Goal: Task Accomplishment & Management: Manage account settings

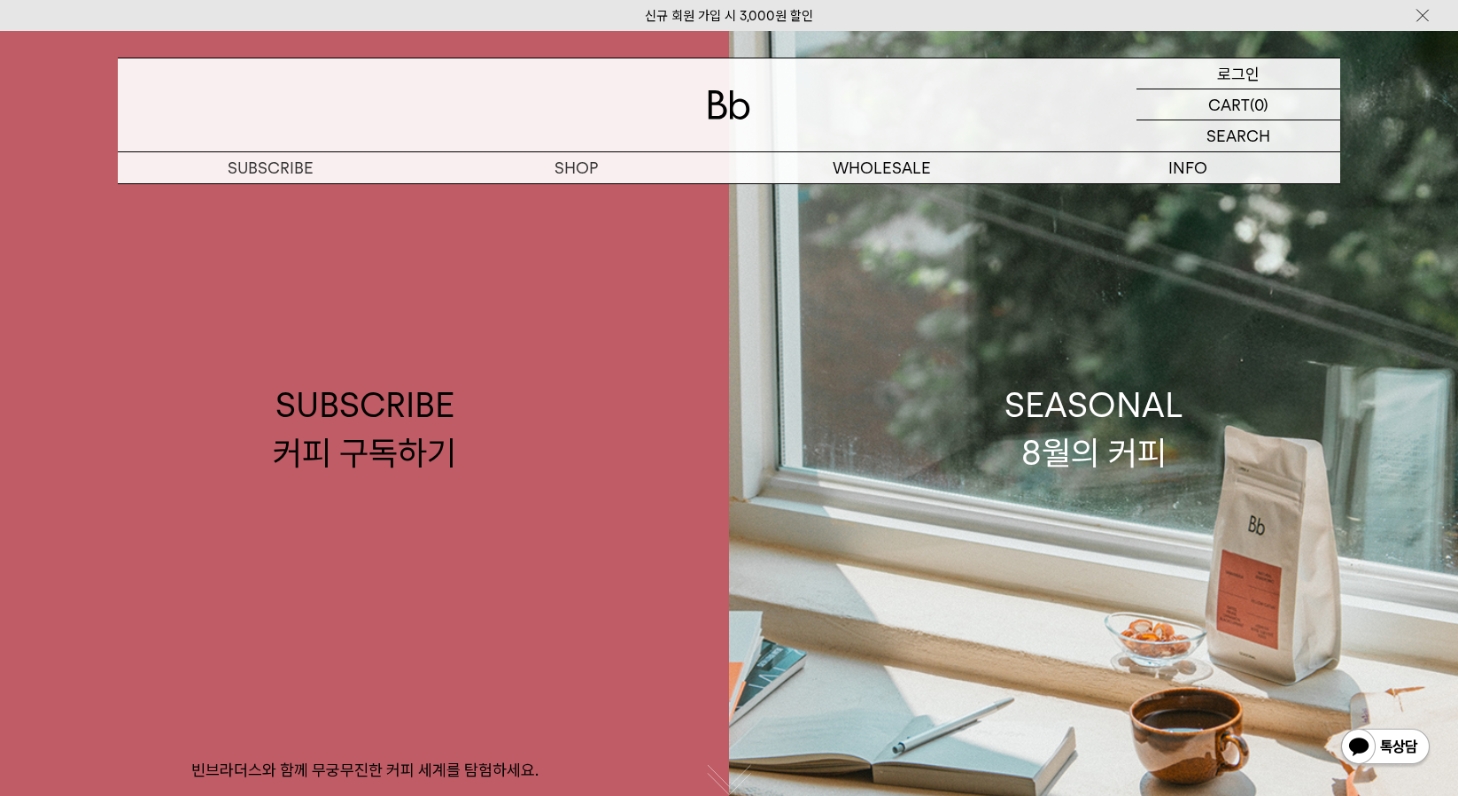
click at [1234, 73] on p "로그인" at bounding box center [1238, 73] width 43 height 30
click at [1425, 16] on img at bounding box center [1422, 15] width 18 height 19
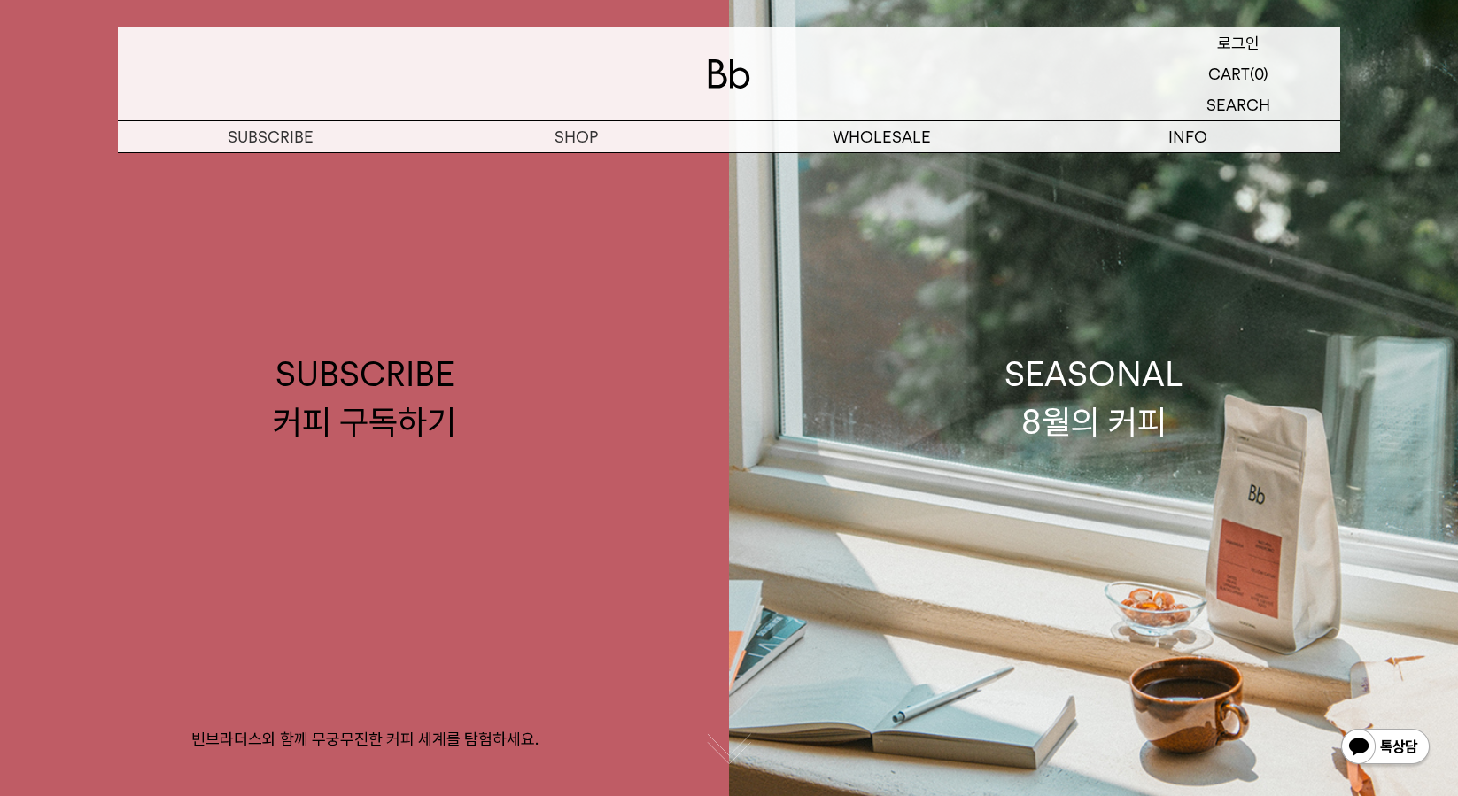
click at [1269, 53] on div "LOGIN 로그인" at bounding box center [1238, 42] width 204 height 30
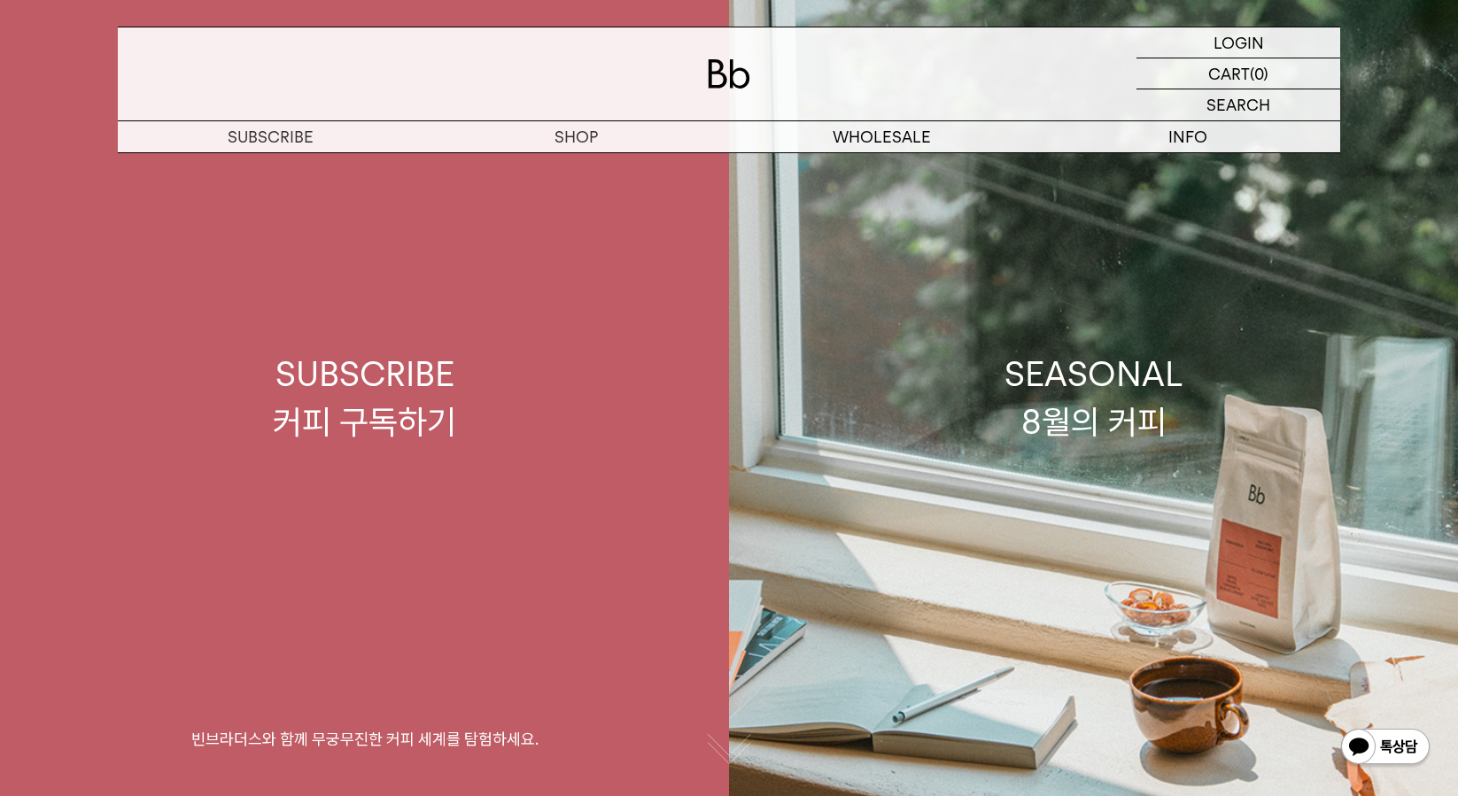
click at [594, 171] on link "SUBSCRIBE 커피 구독하기 빈브라더스와 함께 무궁무진한 커피 세계를 탐험하세요." at bounding box center [364, 398] width 729 height 796
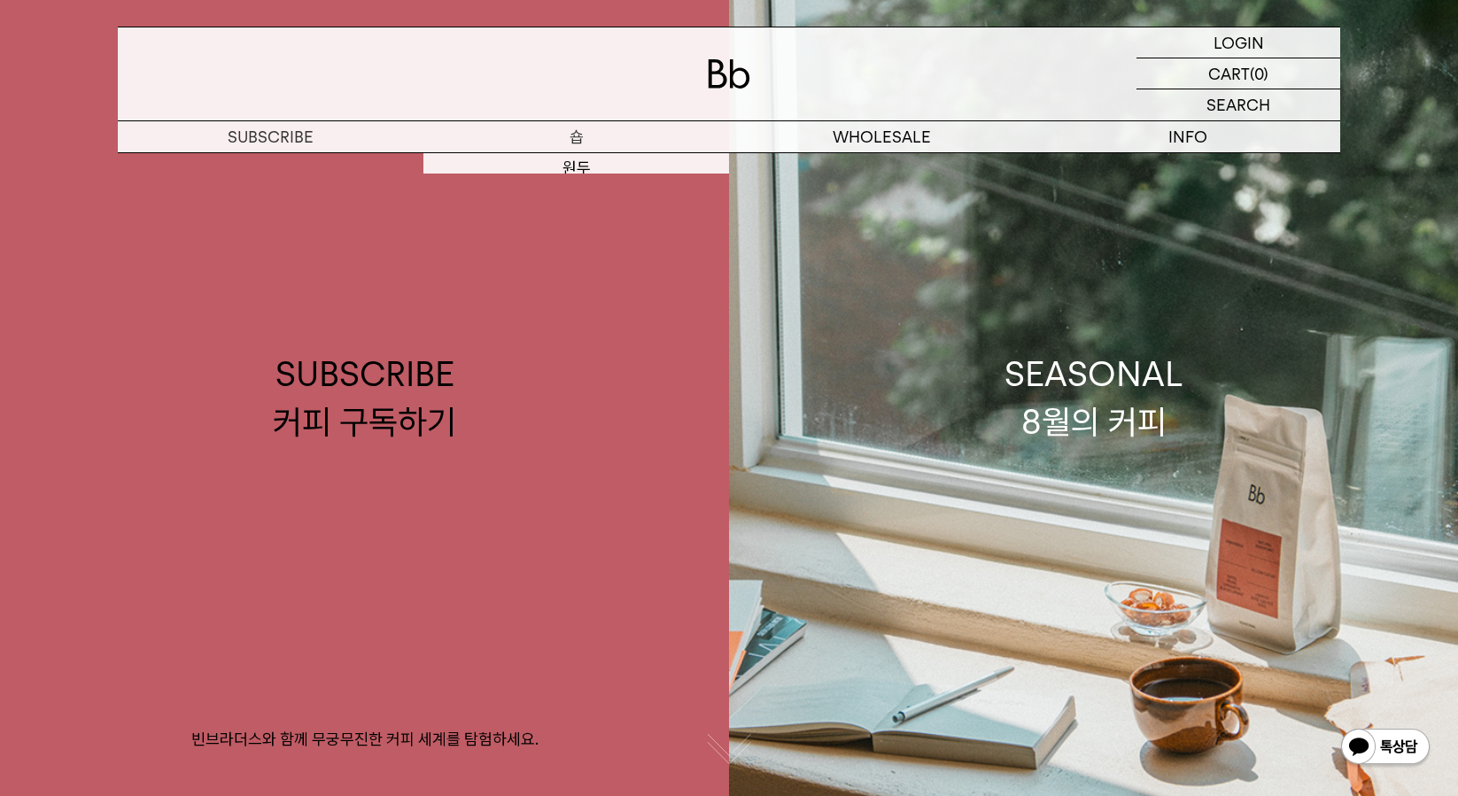
click at [570, 134] on p "숍" at bounding box center [576, 136] width 306 height 31
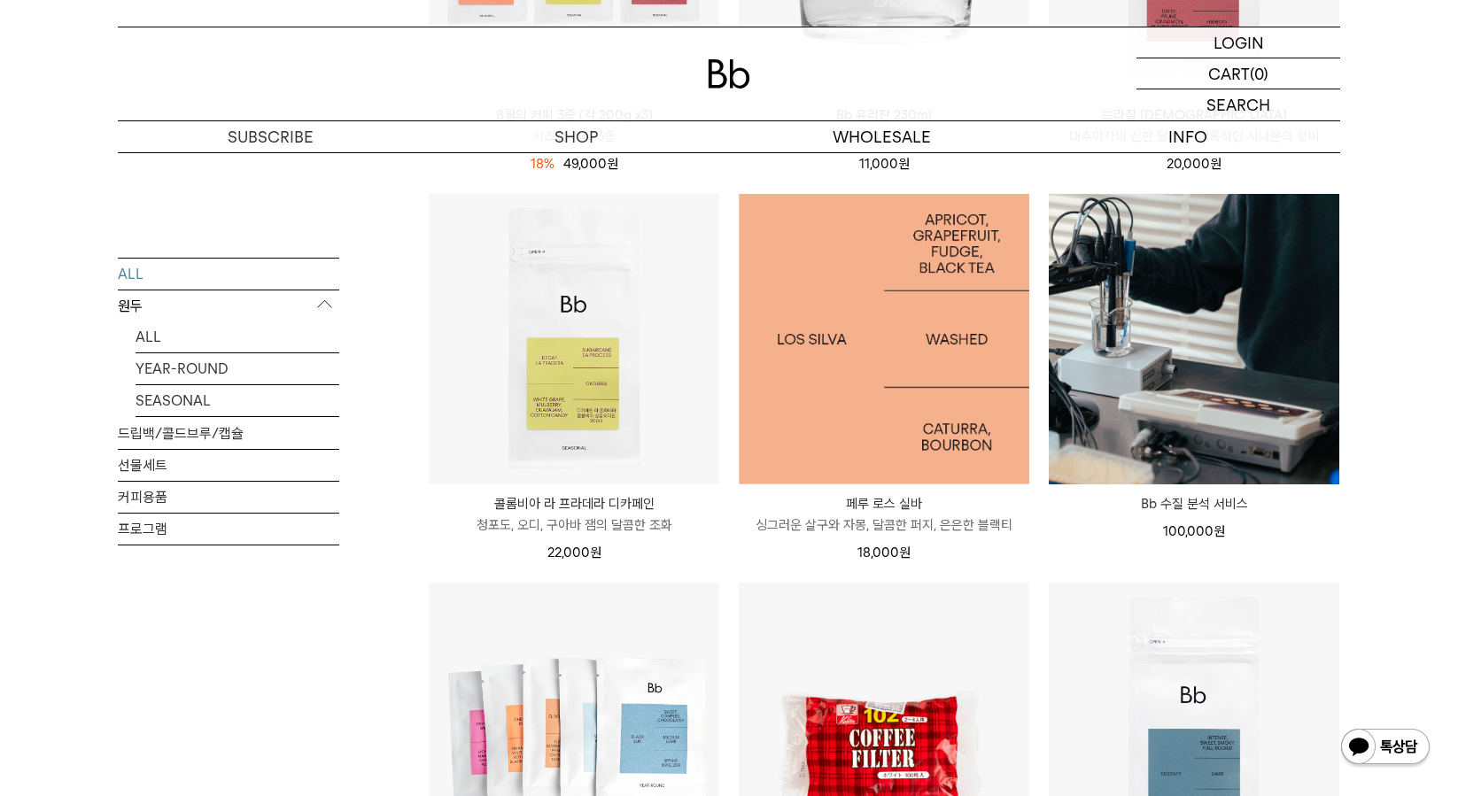
scroll to position [1328, 0]
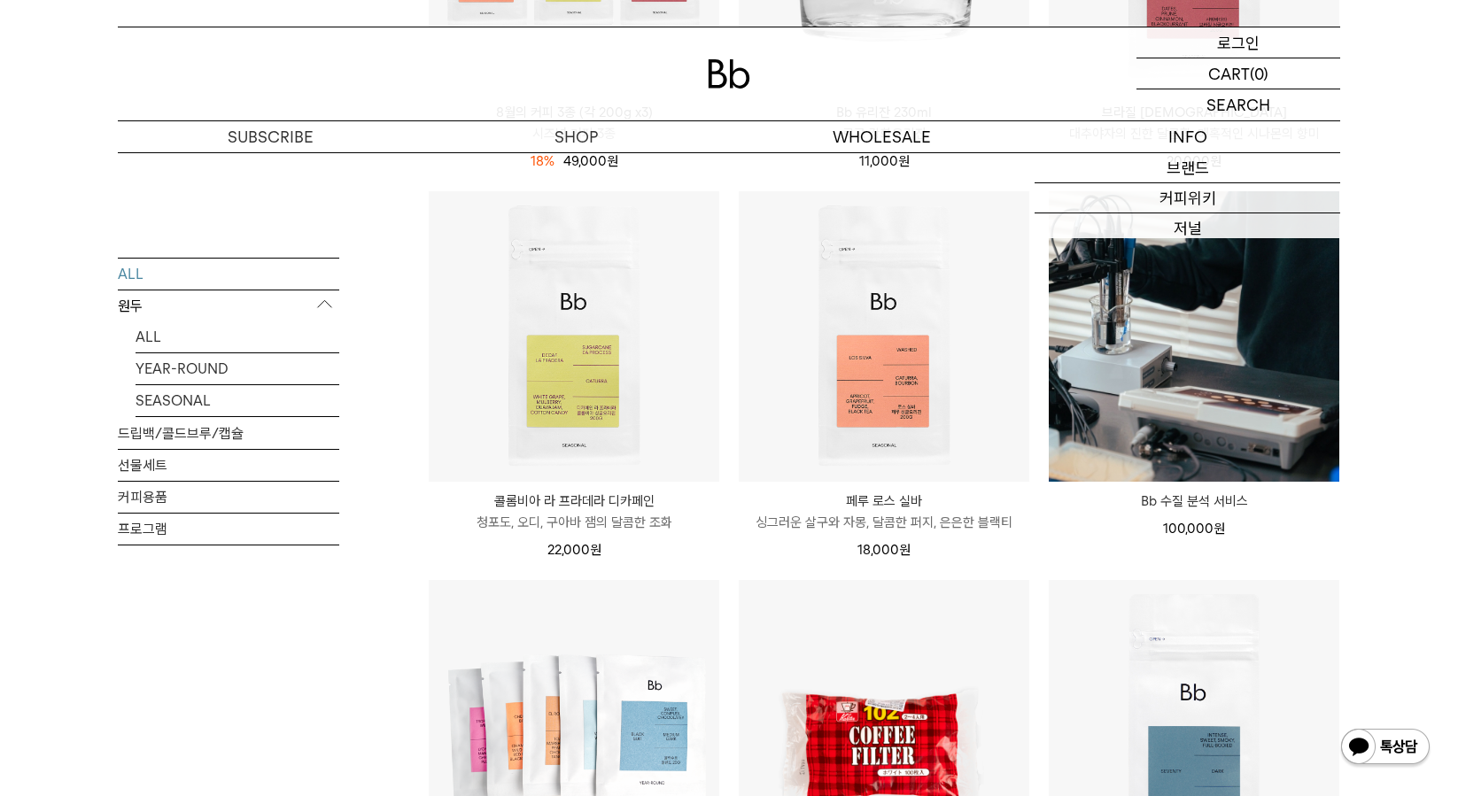
click at [1226, 49] on p "로그인" at bounding box center [1238, 42] width 43 height 30
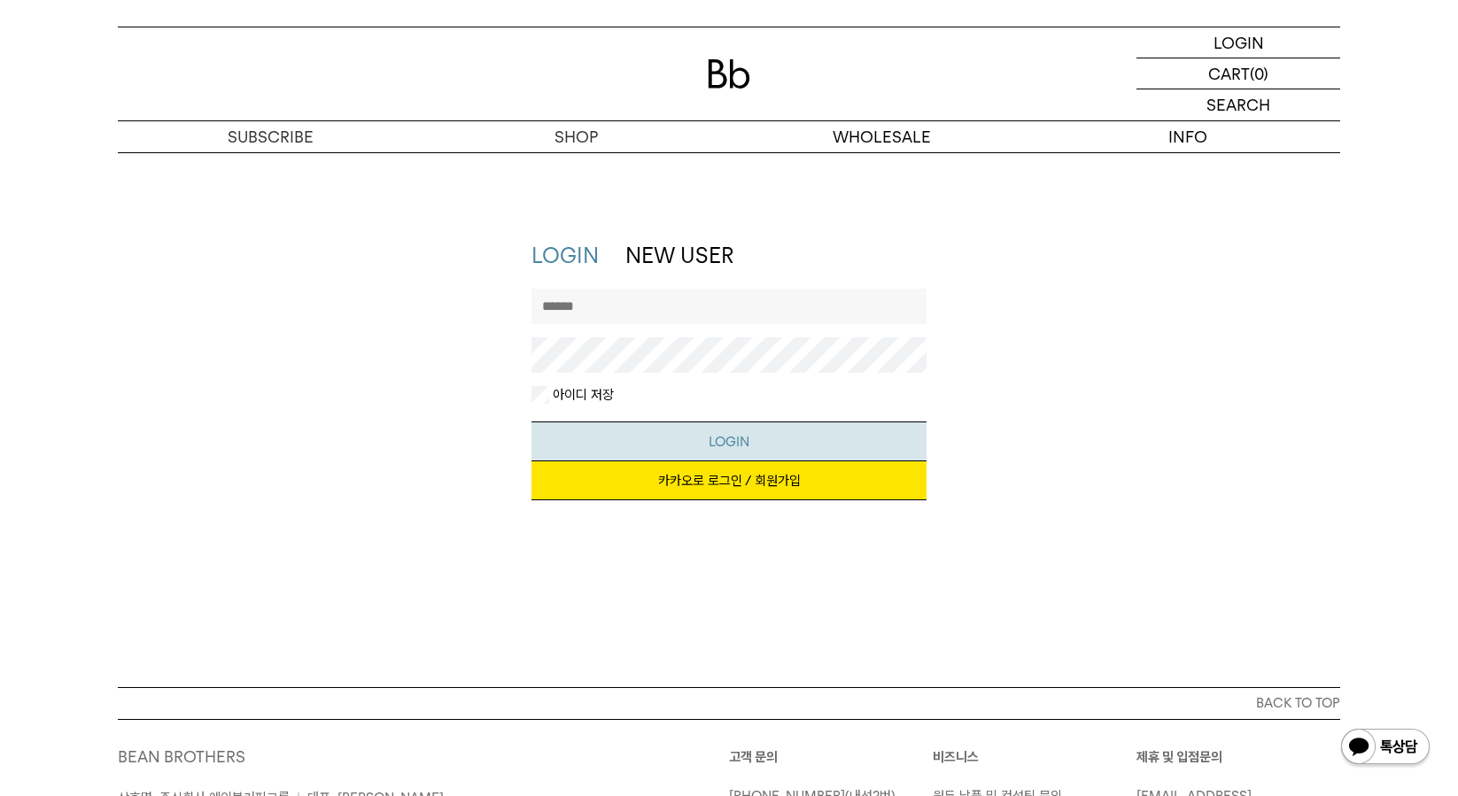
type input "*********"
click at [717, 431] on button "LOGIN" at bounding box center [729, 442] width 396 height 40
click at [768, 478] on link "카카오로 로그인 / 회원가입" at bounding box center [729, 480] width 396 height 39
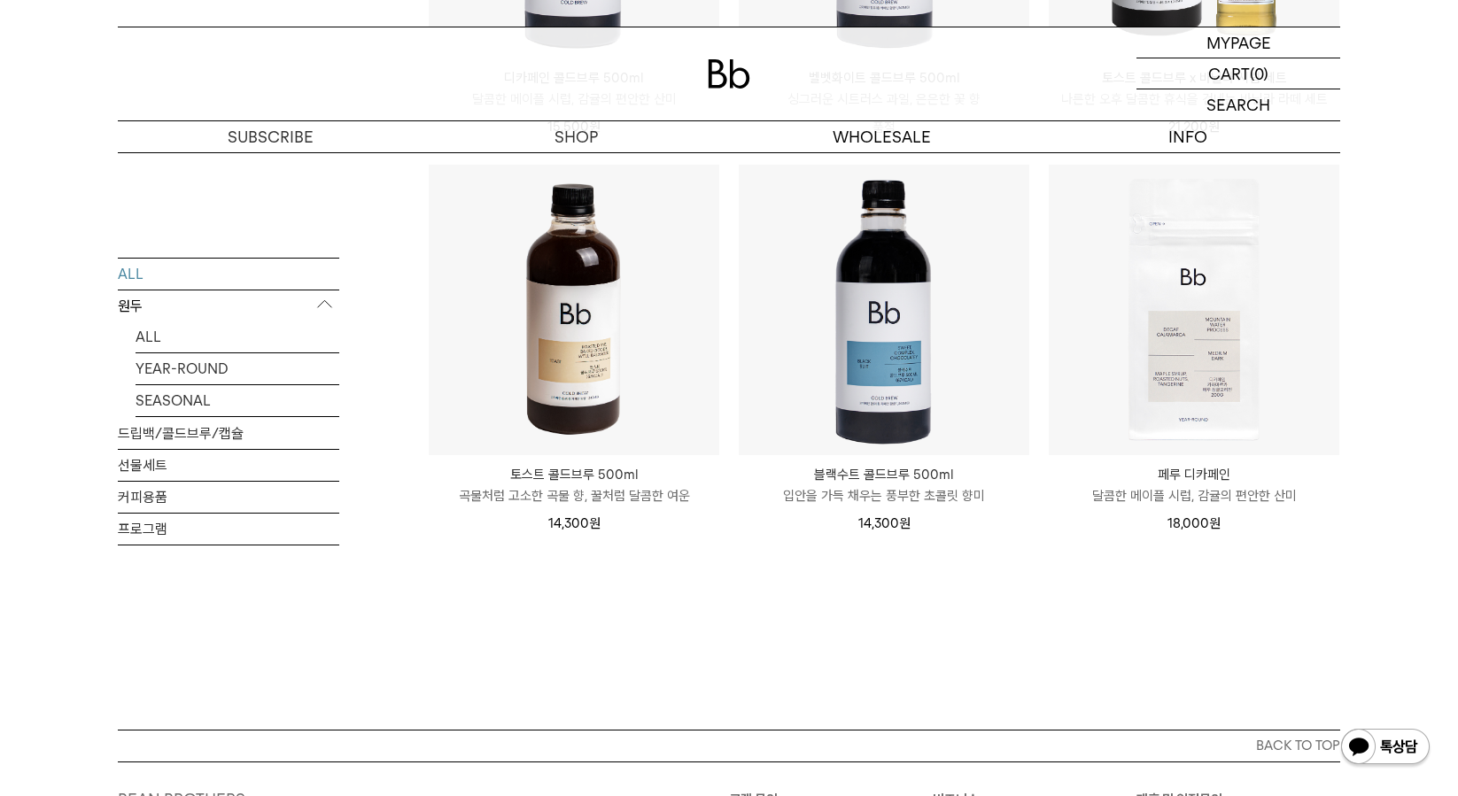
scroll to position [266, 0]
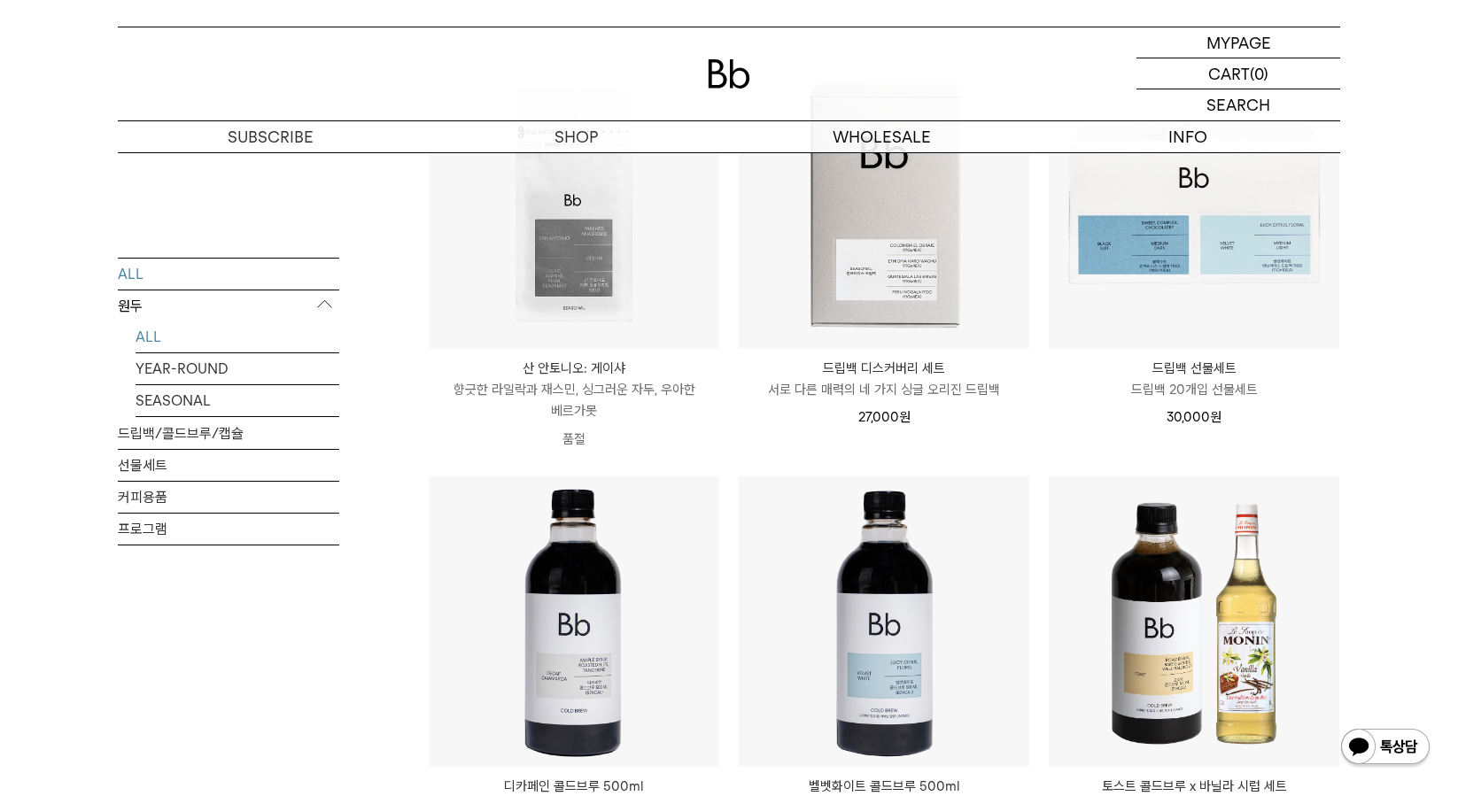
click at [167, 330] on link "ALL" at bounding box center [237, 336] width 204 height 31
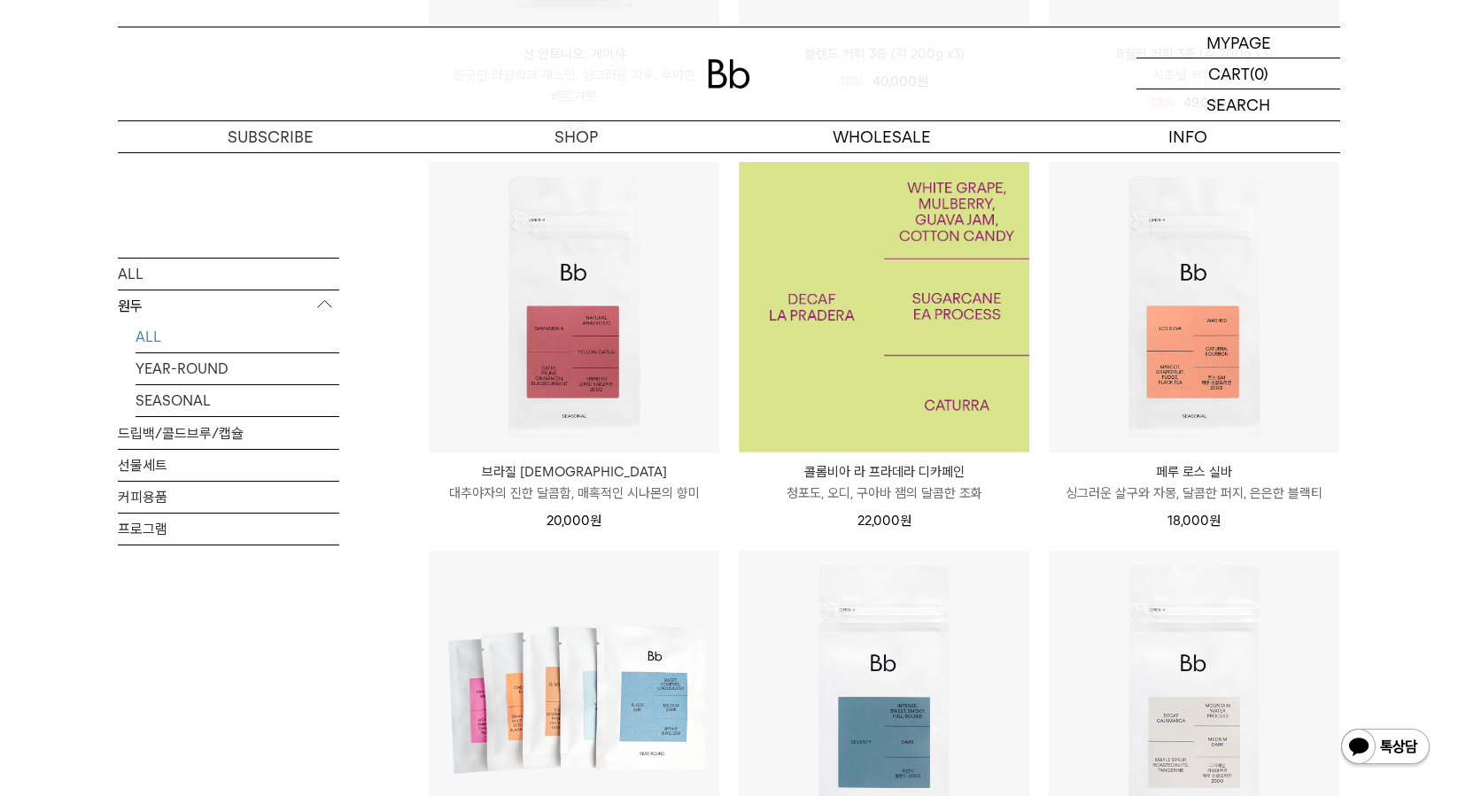
scroll to position [531, 0]
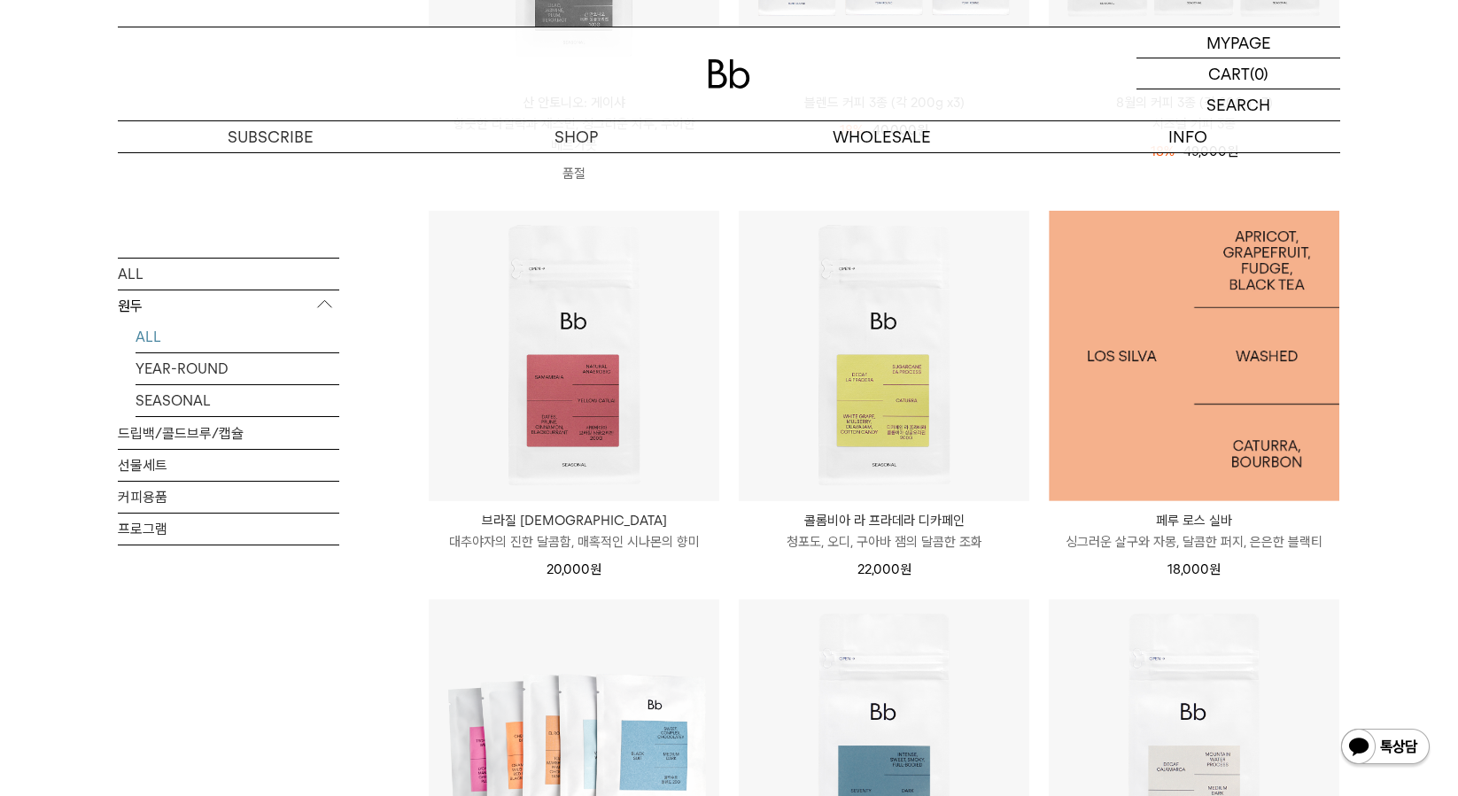
click at [1210, 360] on img at bounding box center [1193, 356] width 290 height 290
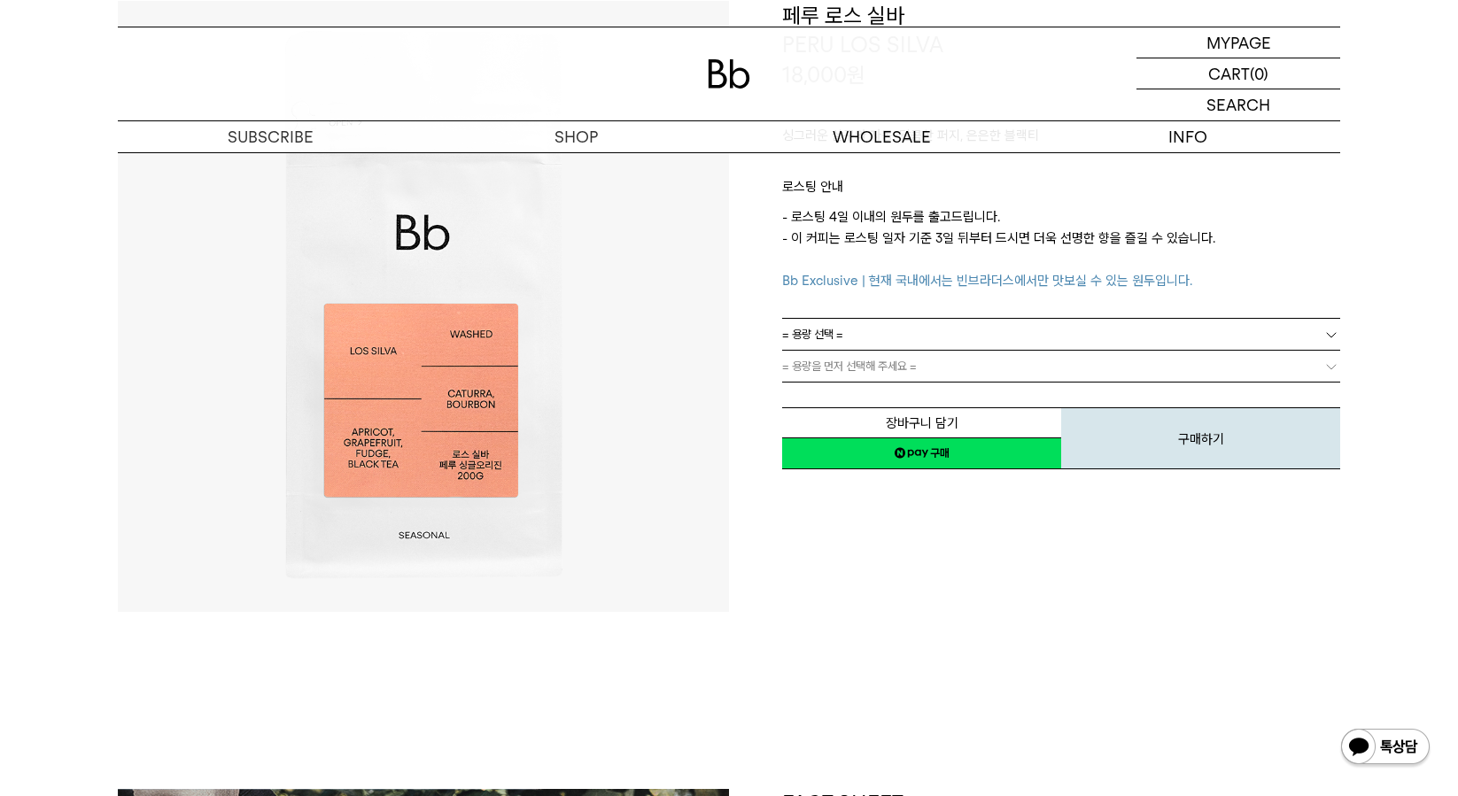
scroll to position [177, 0]
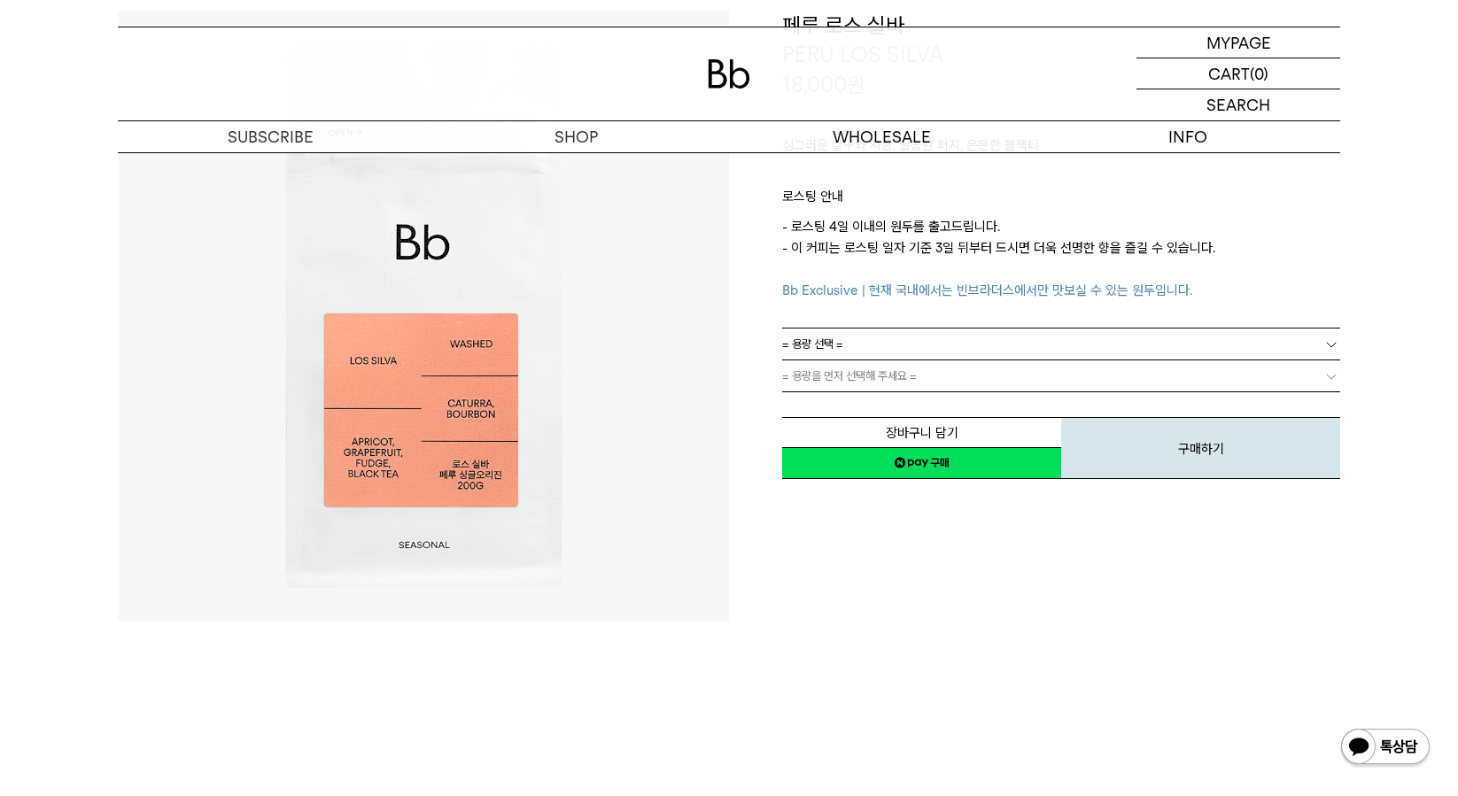
click at [890, 347] on link "= 용량 선택 =" at bounding box center [1061, 344] width 558 height 31
click at [881, 375] on li "200g" at bounding box center [1070, 376] width 540 height 32
click at [241, 144] on p "구독" at bounding box center [271, 136] width 306 height 31
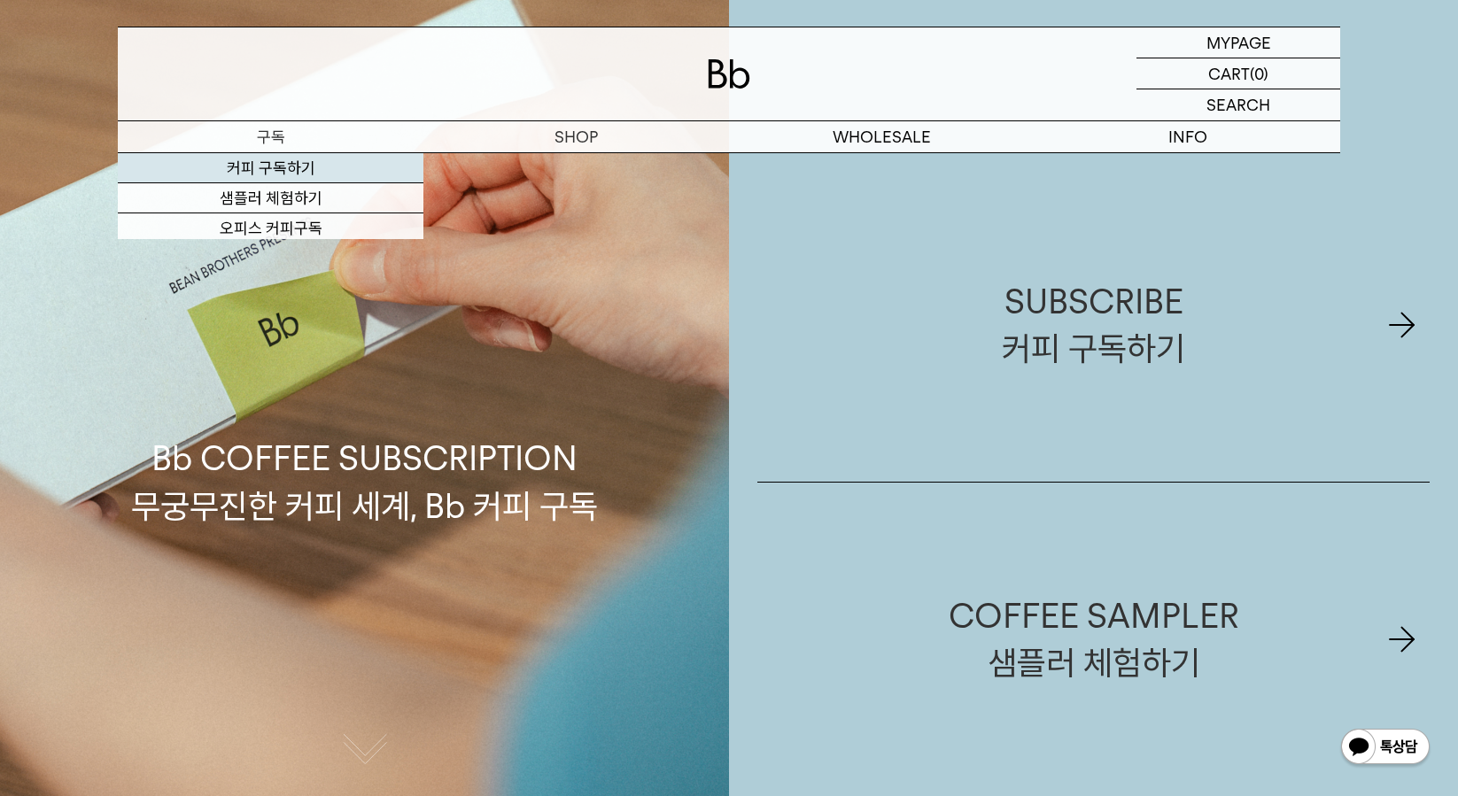
click at [267, 174] on link "커피 구독하기" at bounding box center [271, 168] width 306 height 30
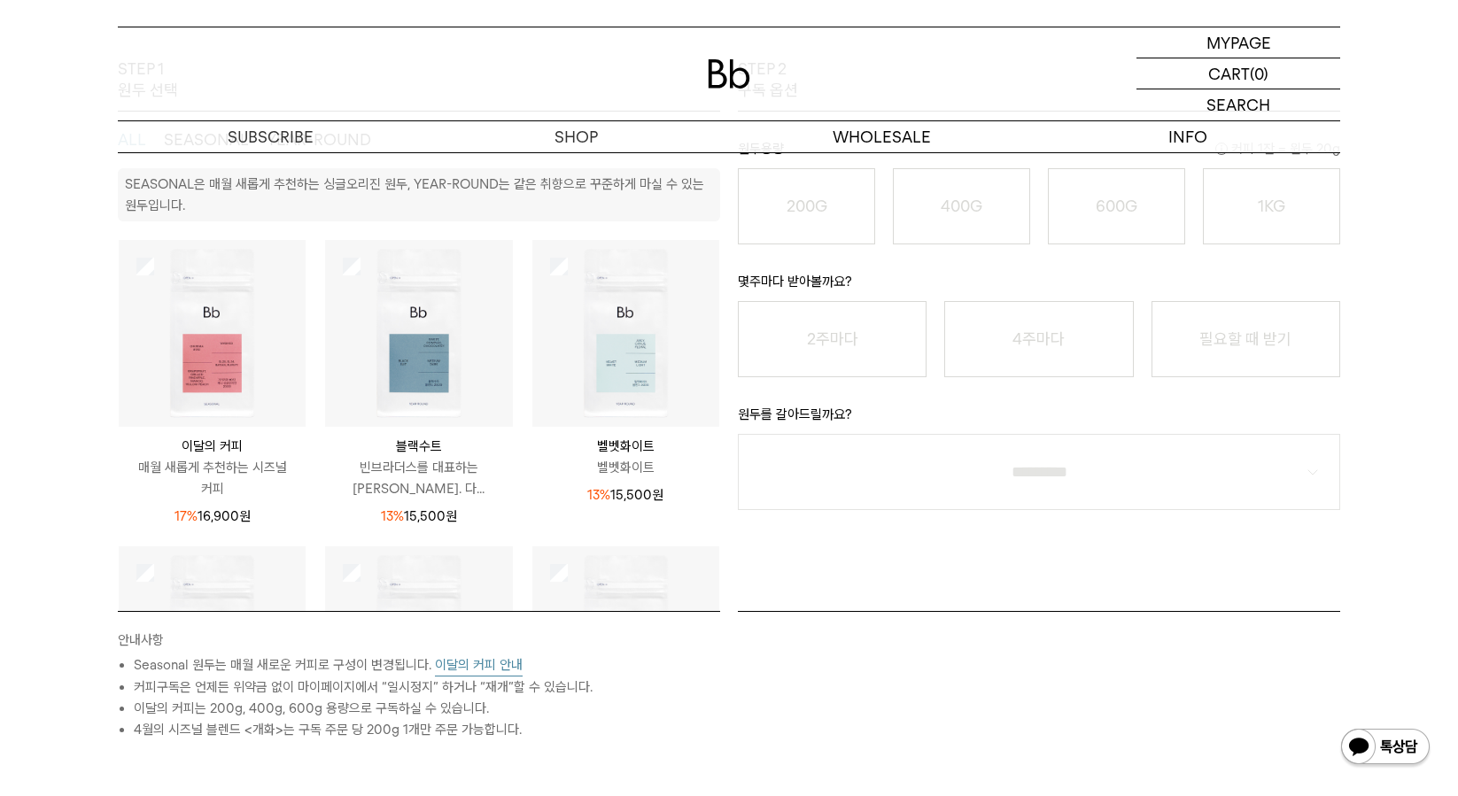
scroll to position [354, 0]
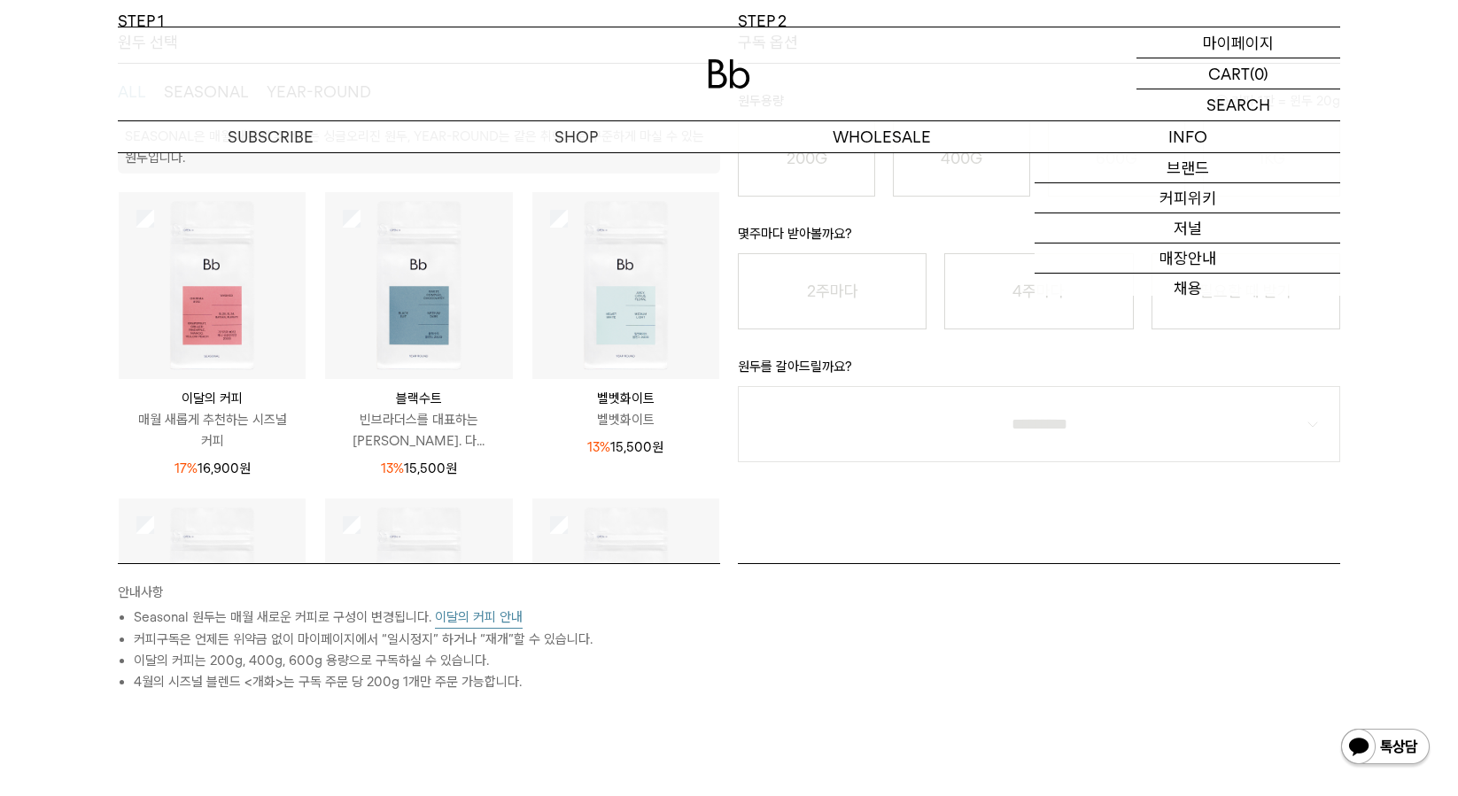
click at [1245, 41] on p "마이페이지" at bounding box center [1238, 42] width 71 height 30
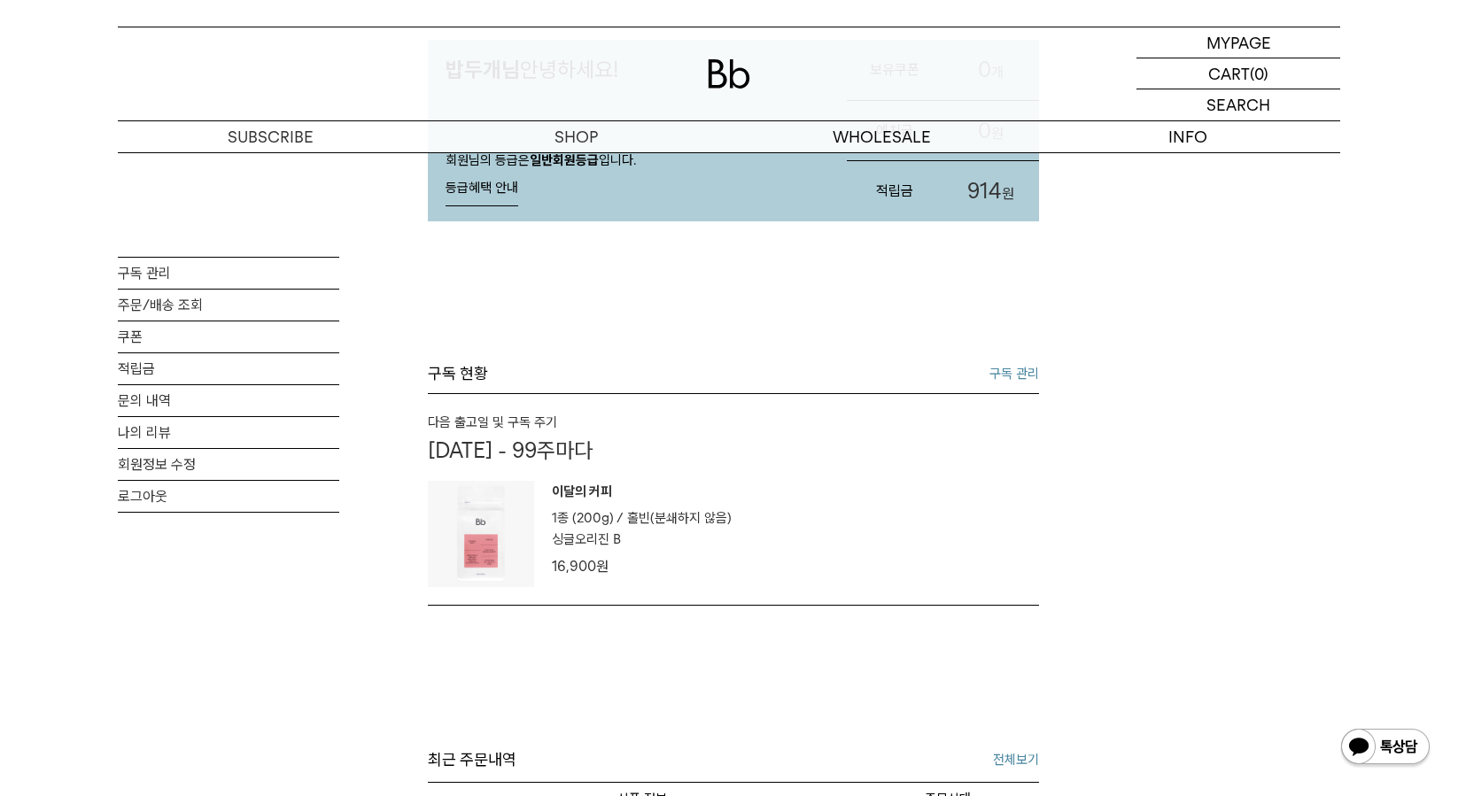
scroll to position [177, 0]
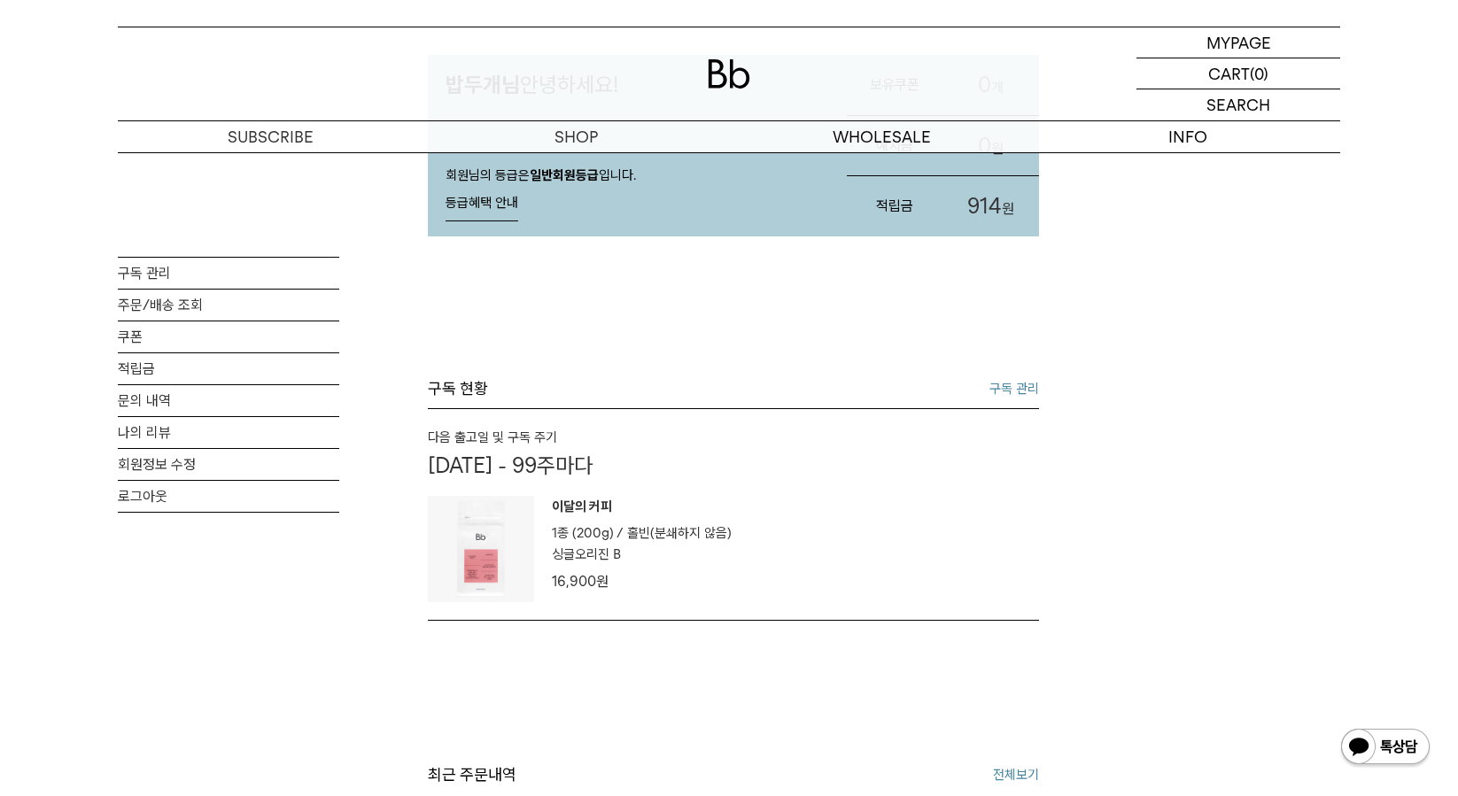
click at [994, 394] on link "구독 관리" at bounding box center [1014, 388] width 50 height 21
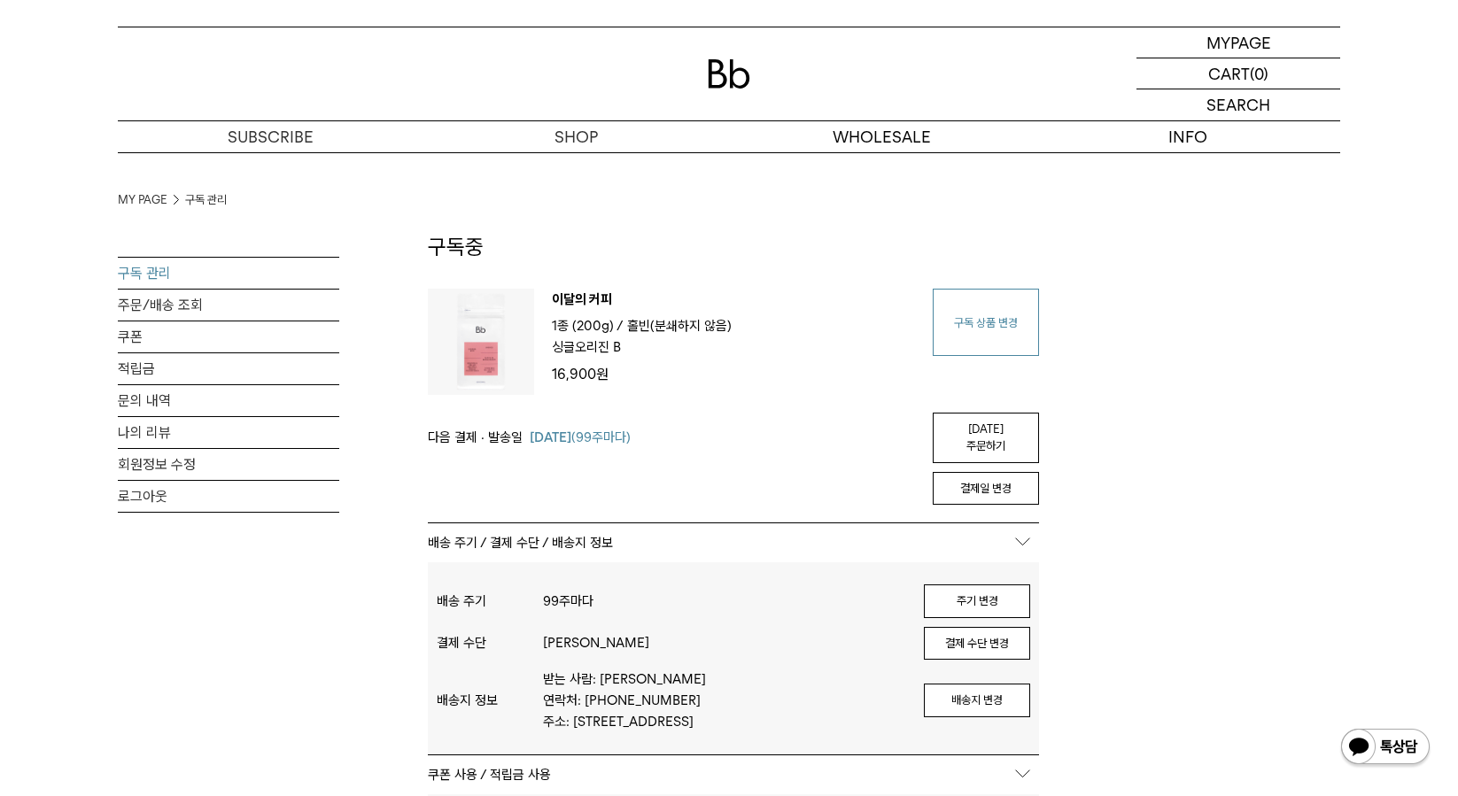
type input "*********"
click at [984, 326] on link "구독 상품 변경" at bounding box center [985, 322] width 106 height 67
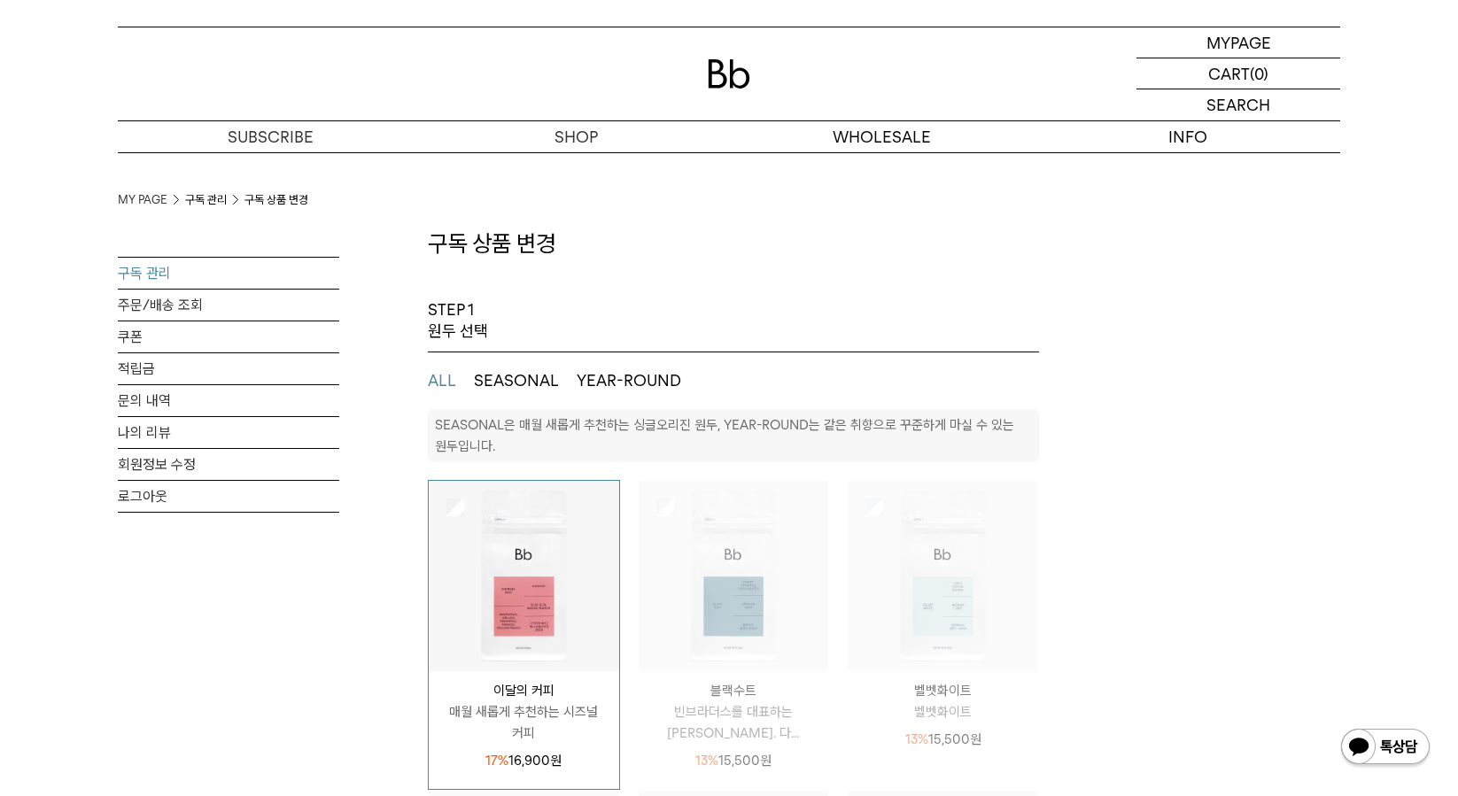
select select "**"
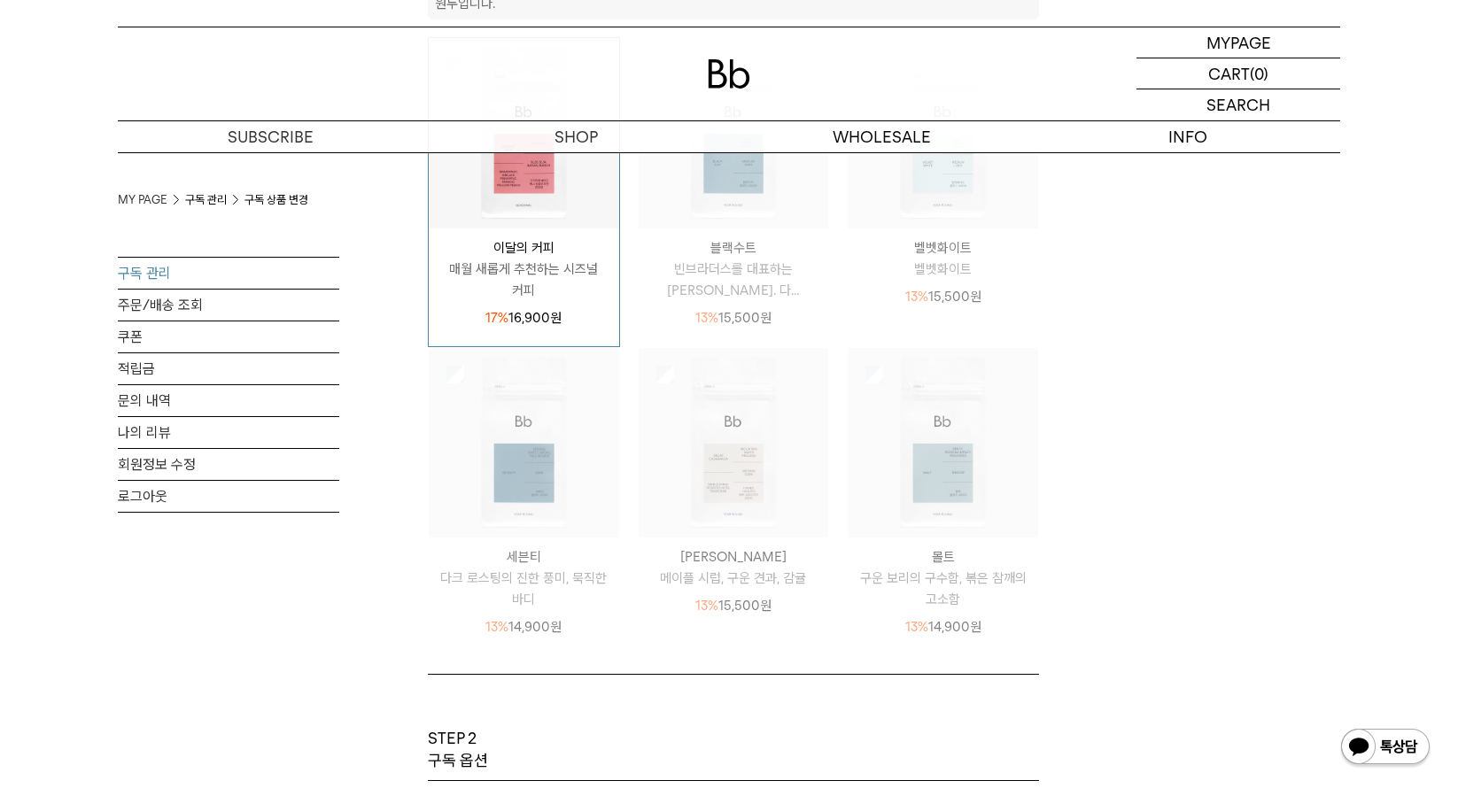
click at [568, 270] on p "매월 새롭게 추천하는 시즈널 커피" at bounding box center [524, 280] width 190 height 43
click at [563, 223] on img at bounding box center [524, 133] width 190 height 190
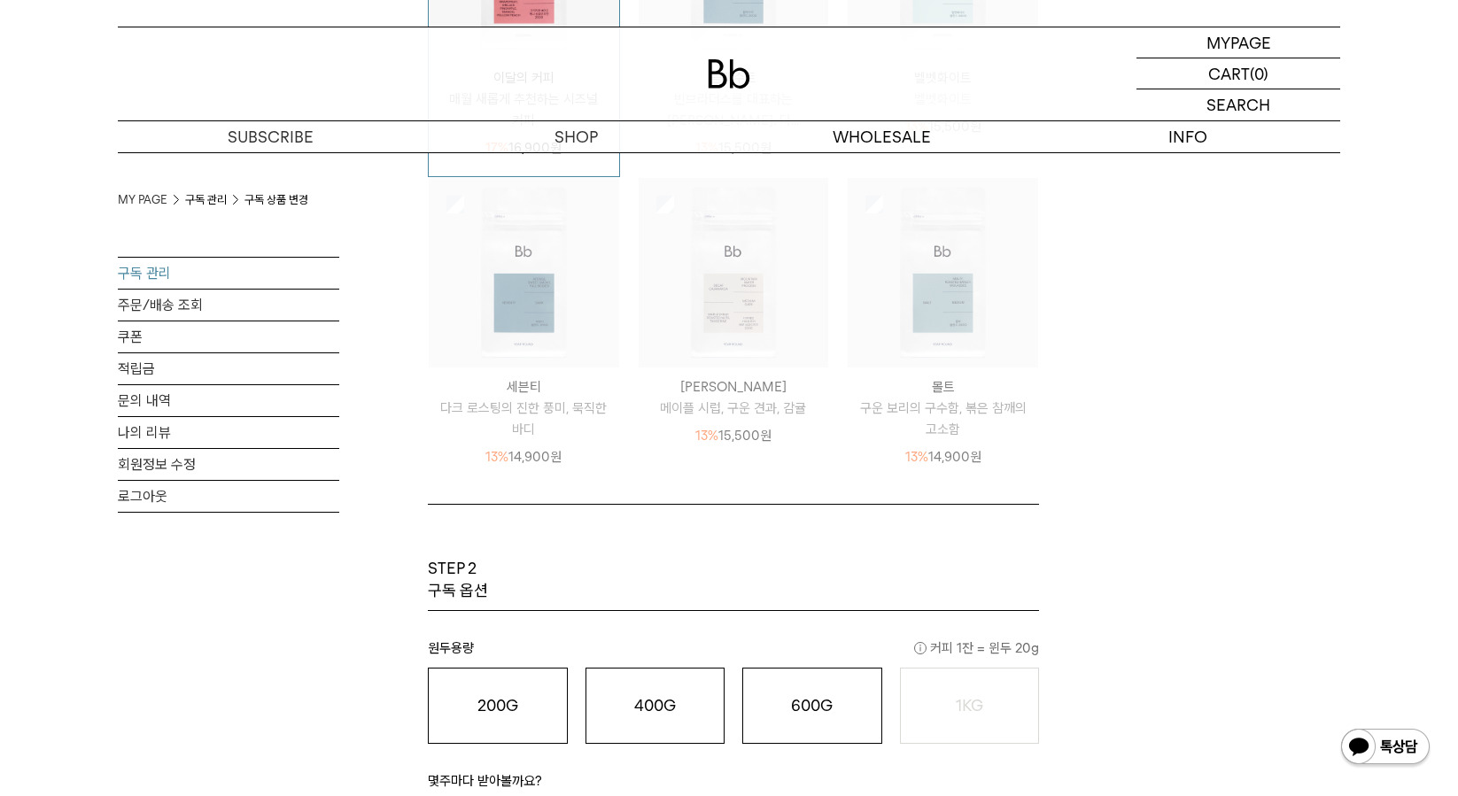
scroll to position [886, 0]
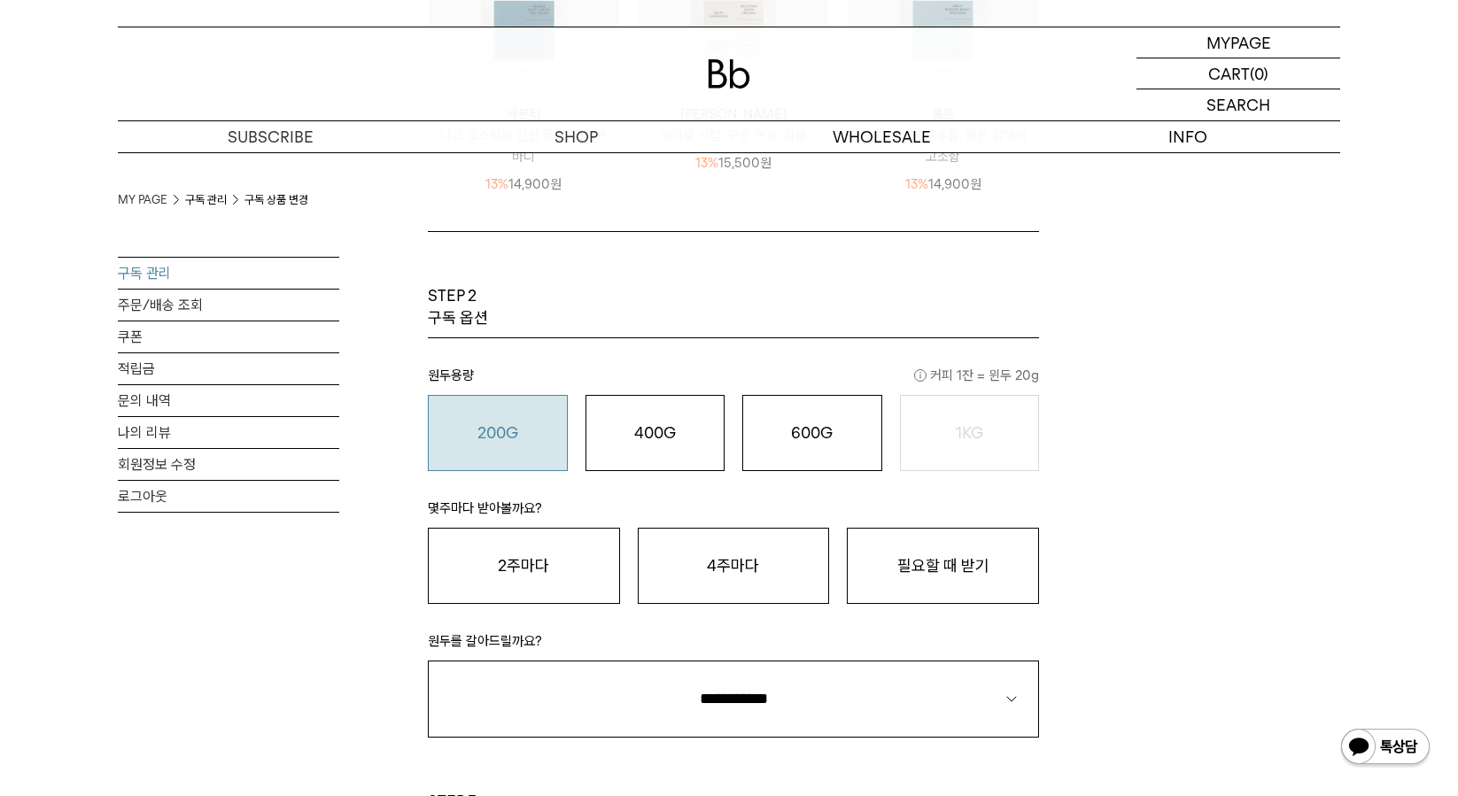
click at [512, 439] on o "200G" at bounding box center [497, 432] width 41 height 19
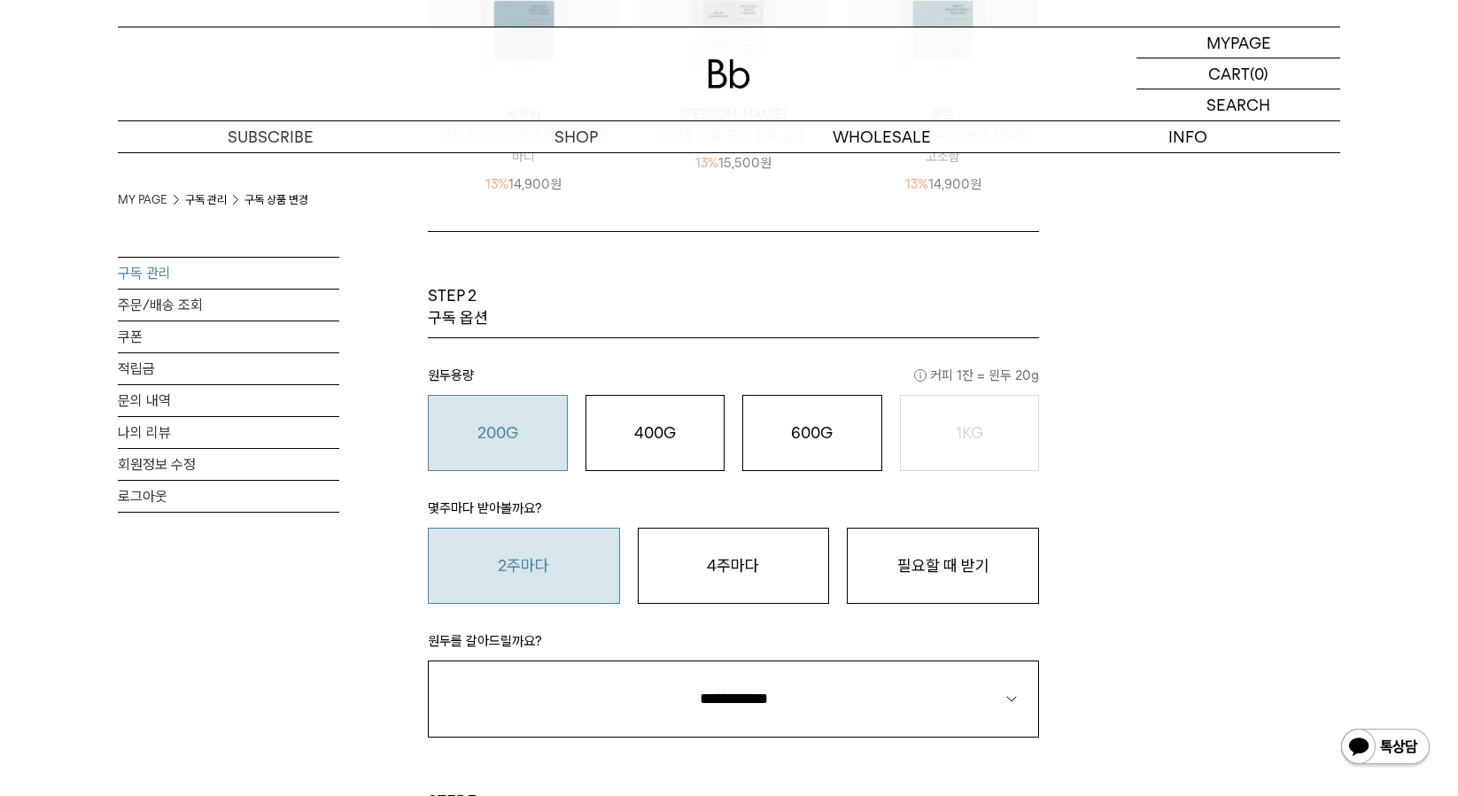
click at [545, 545] on button "2주마다" at bounding box center [524, 566] width 192 height 76
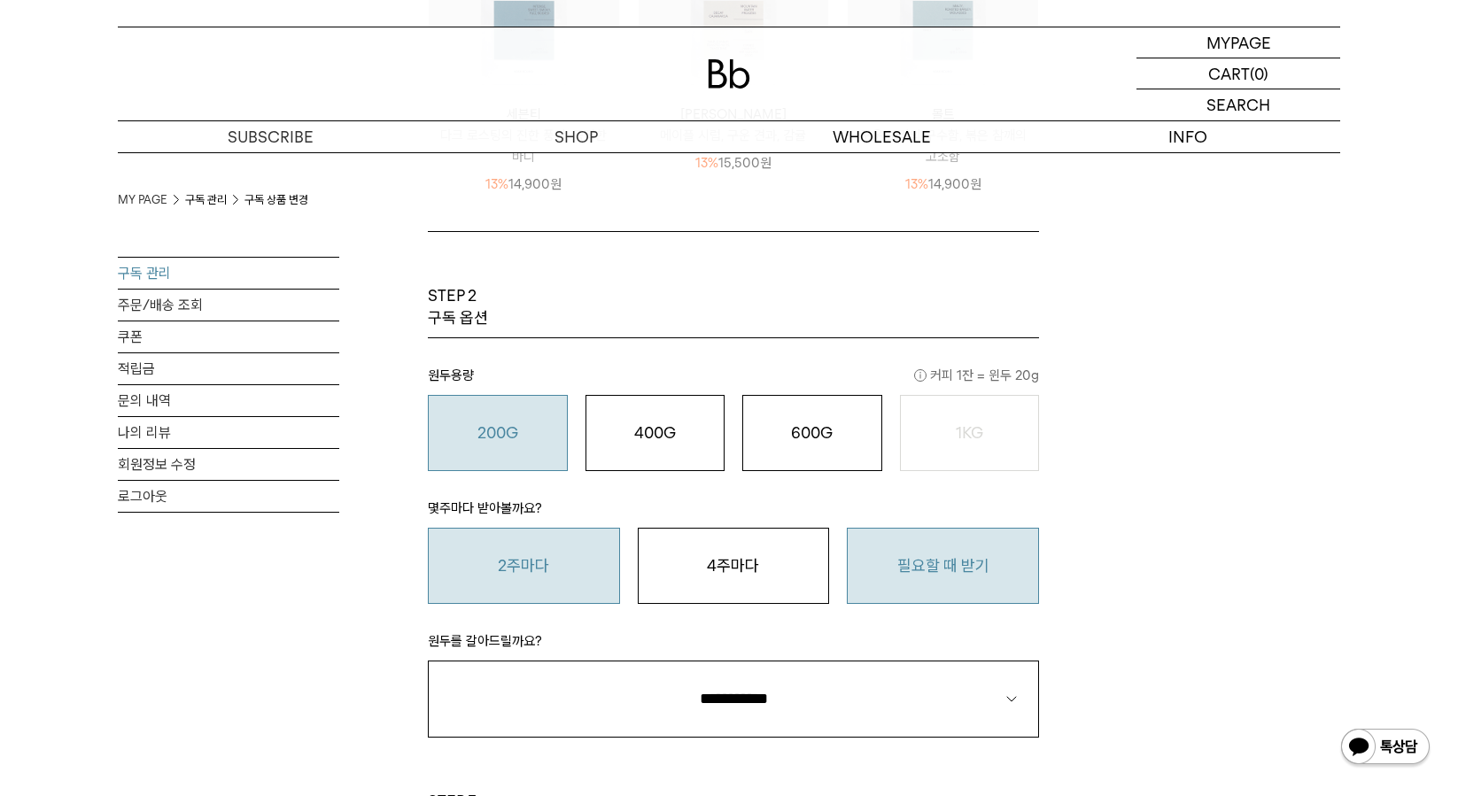
click at [887, 553] on button "필요할 때 받기" at bounding box center [943, 566] width 192 height 76
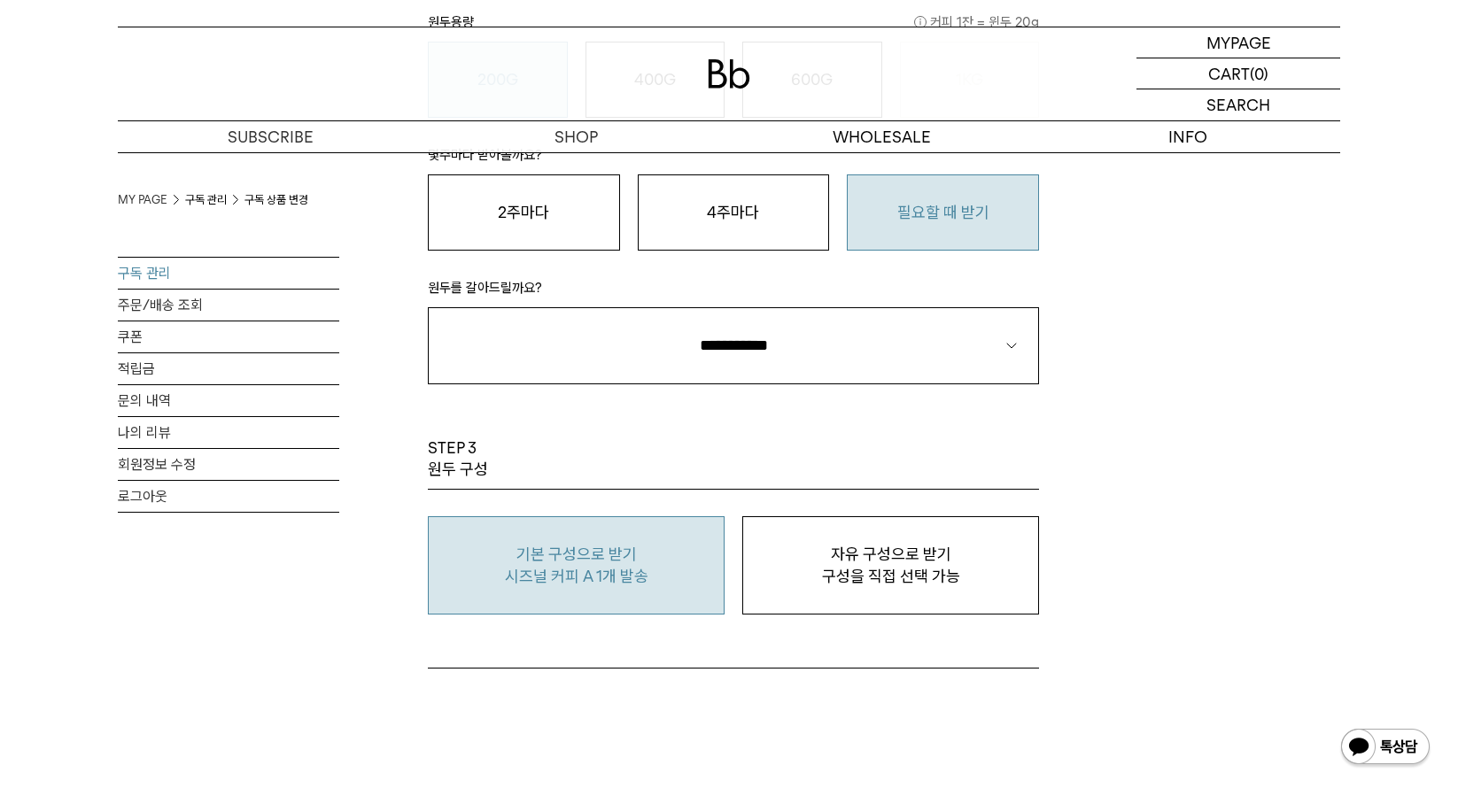
scroll to position [1240, 0]
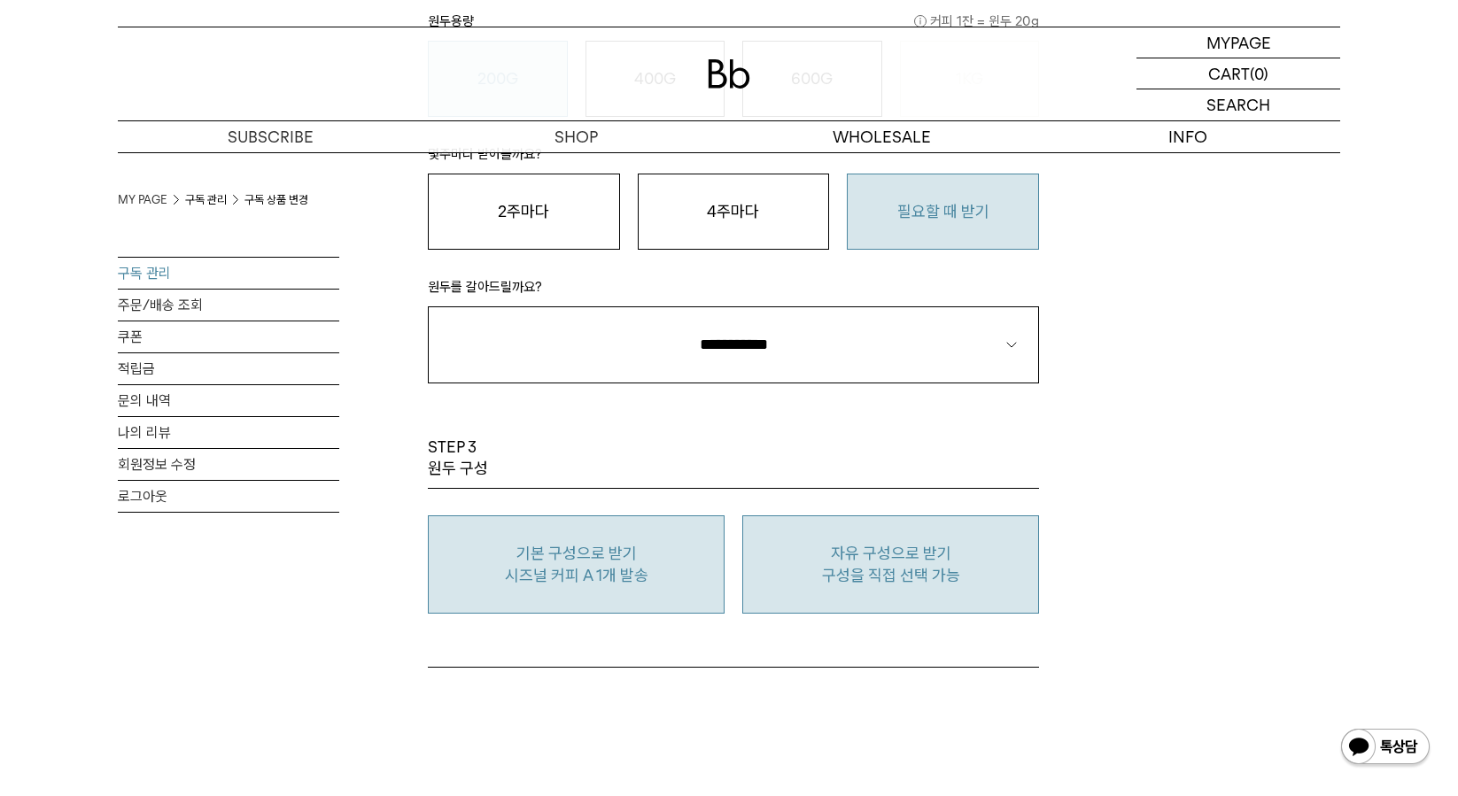
click at [845, 583] on p "구성을 직접 선택 가능" at bounding box center [890, 575] width 277 height 21
type input "*"
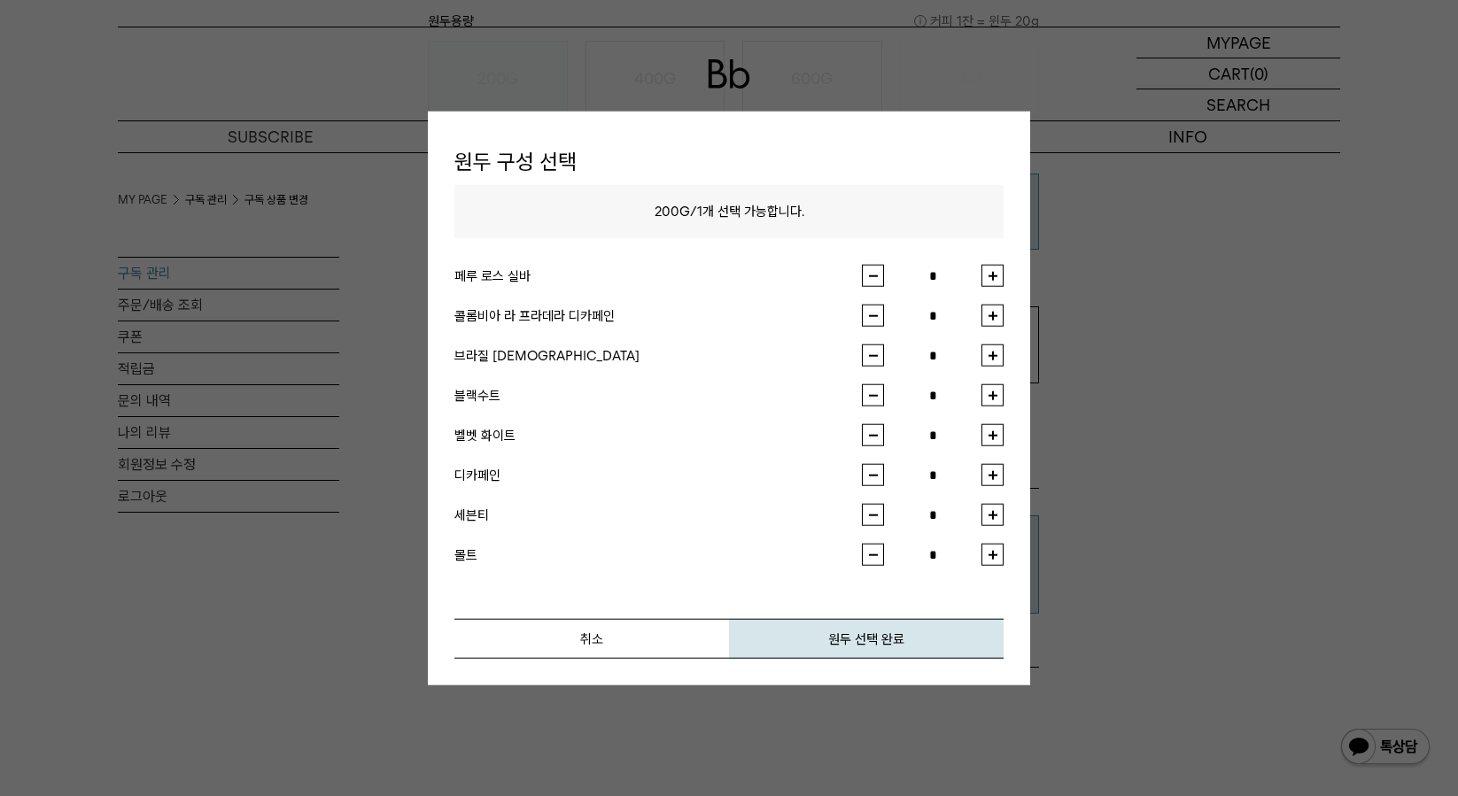
click at [993, 275] on button "button" at bounding box center [992, 276] width 22 height 22
type input "*"
click at [898, 635] on button "원두 선택 완료" at bounding box center [866, 639] width 275 height 40
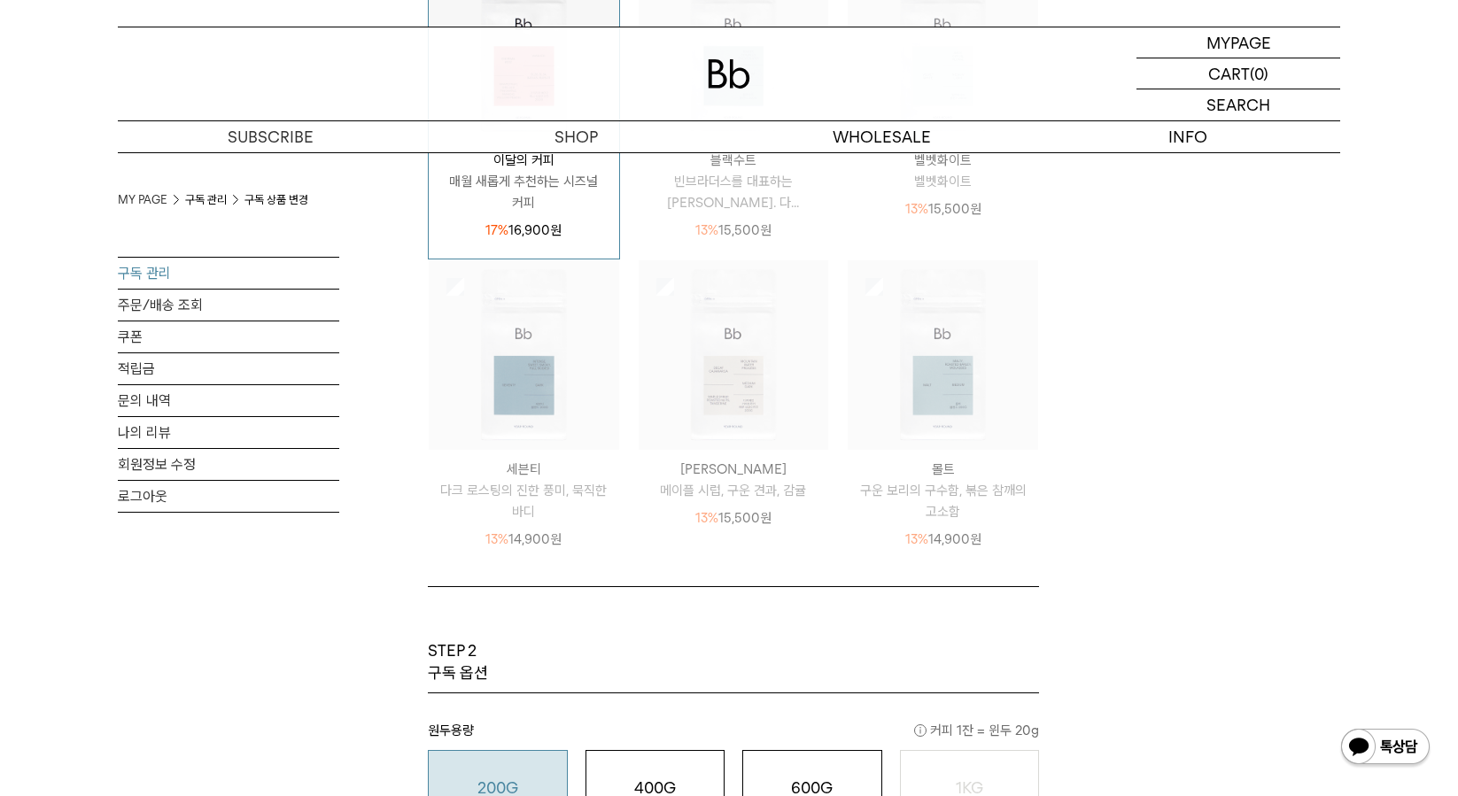
scroll to position [531, 0]
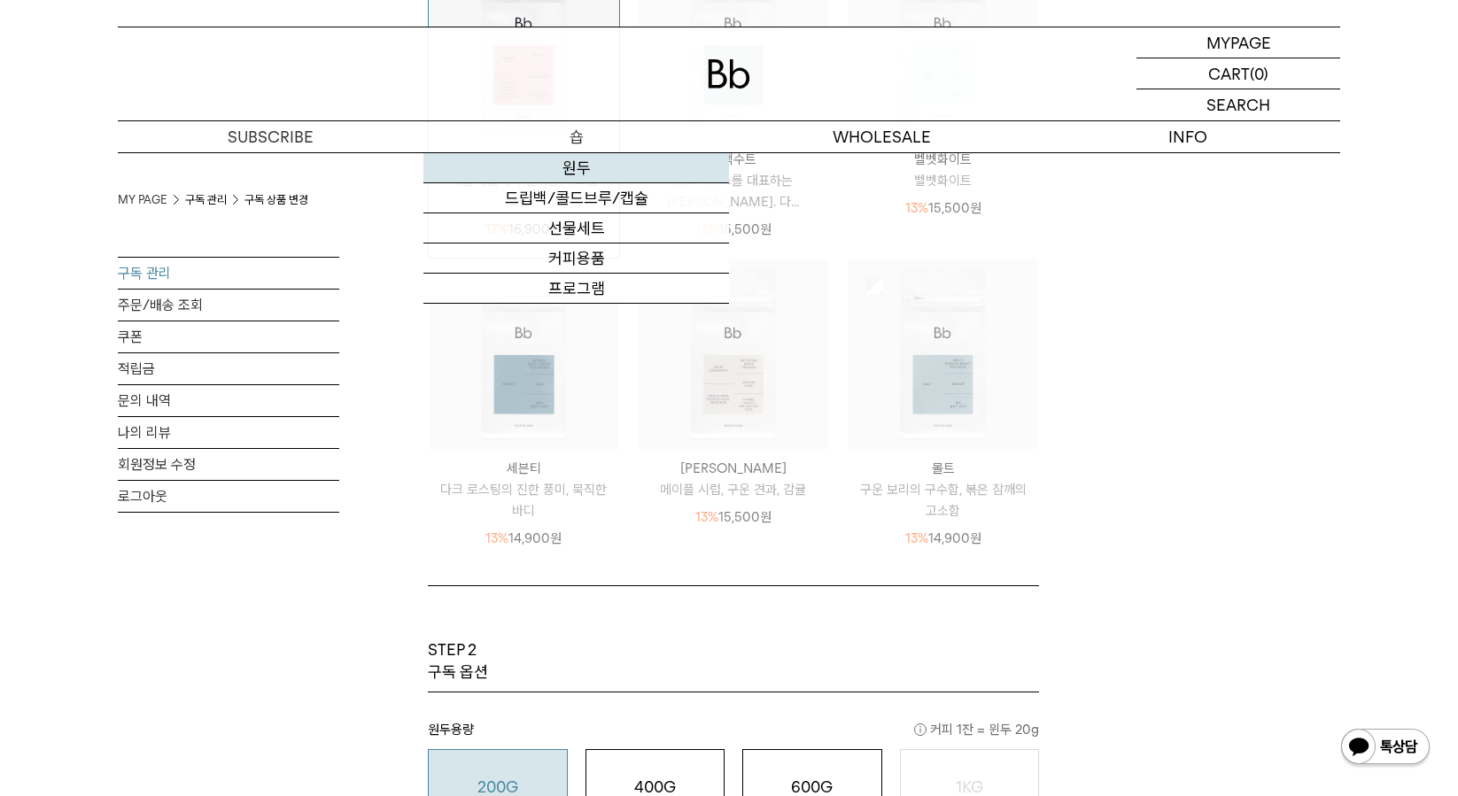
click at [566, 166] on link "원두" at bounding box center [576, 168] width 306 height 30
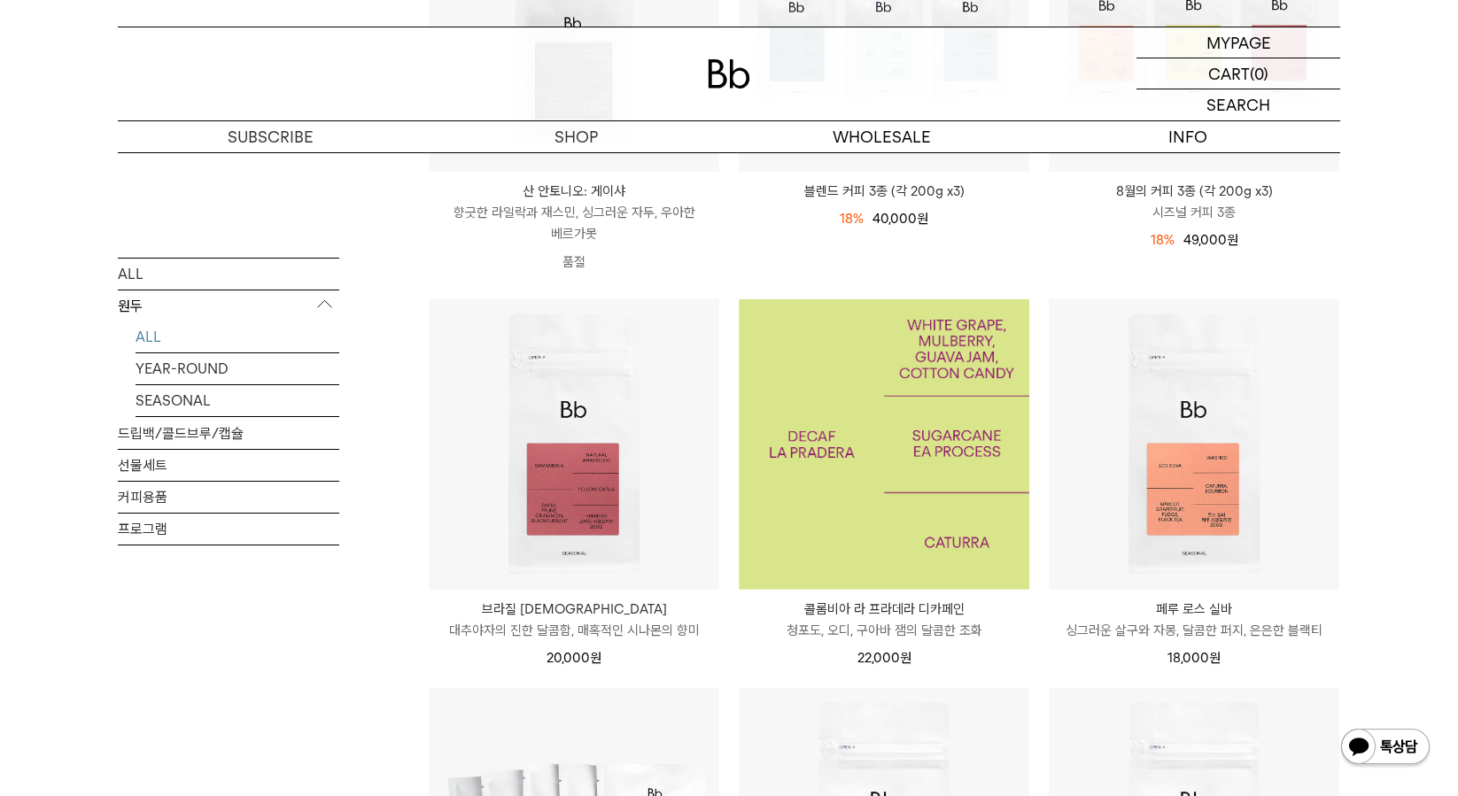
click at [880, 427] on img at bounding box center [884, 444] width 290 height 290
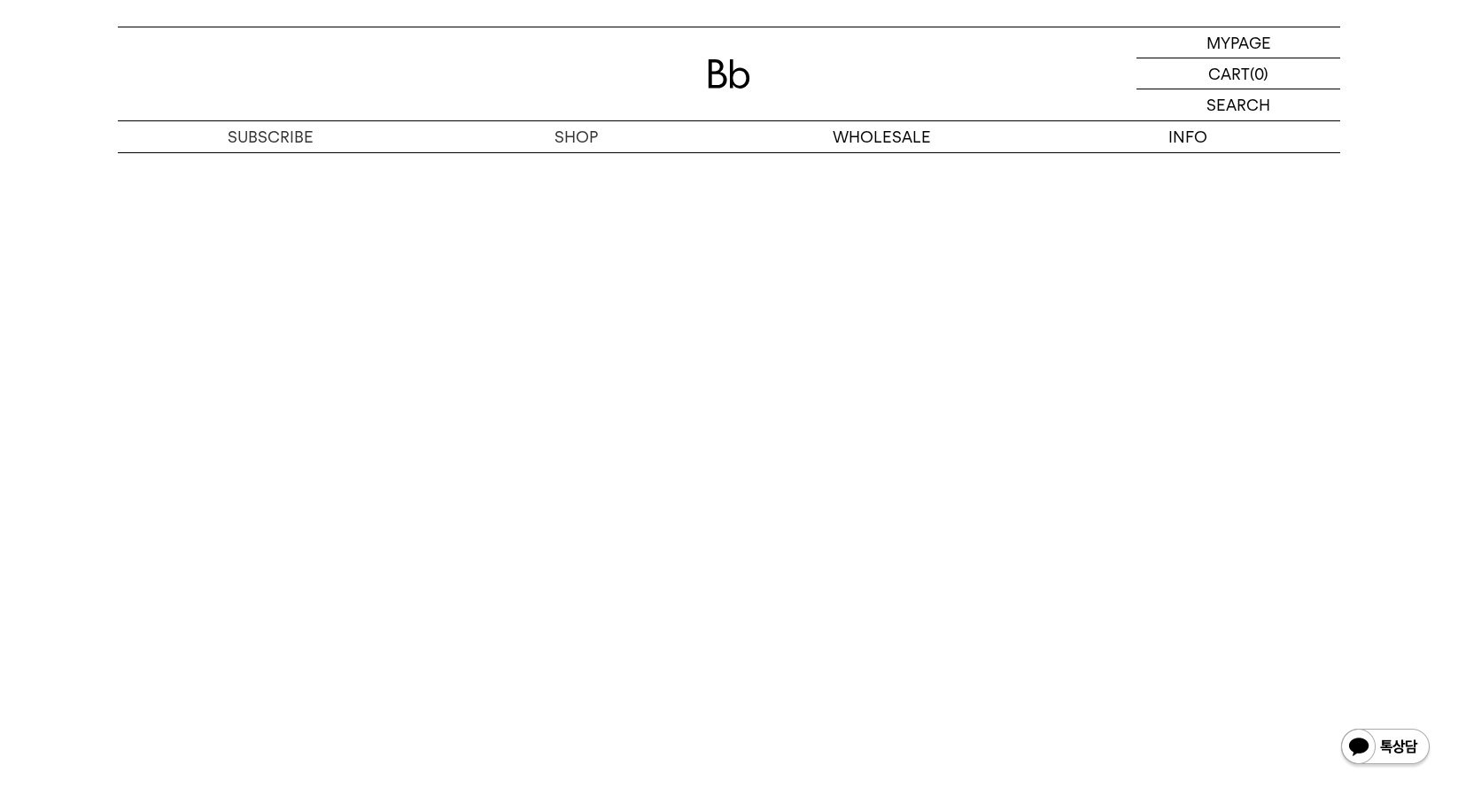
scroll to position [4162, 0]
